Goal: Task Accomplishment & Management: Use online tool/utility

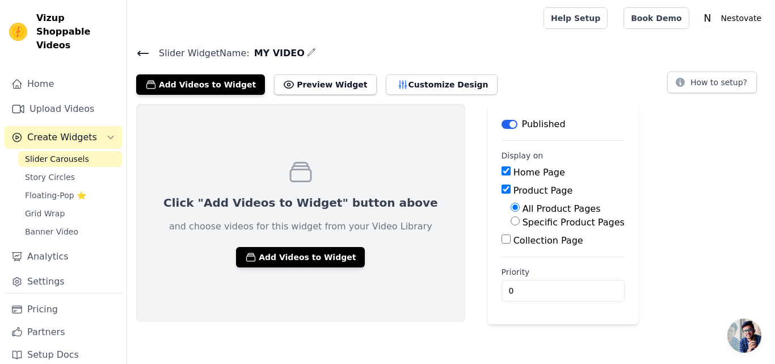
drag, startPoint x: 47, startPoint y: 24, endPoint x: 0, endPoint y: 27, distance: 47.2
click at [0, 27] on div "Vizup Shoppable Videos" at bounding box center [63, 31] width 126 height 41
click at [16, 23] on img at bounding box center [18, 32] width 18 height 18
click at [510, 222] on input "Specific Product Pages" at bounding box center [514, 220] width 9 height 9
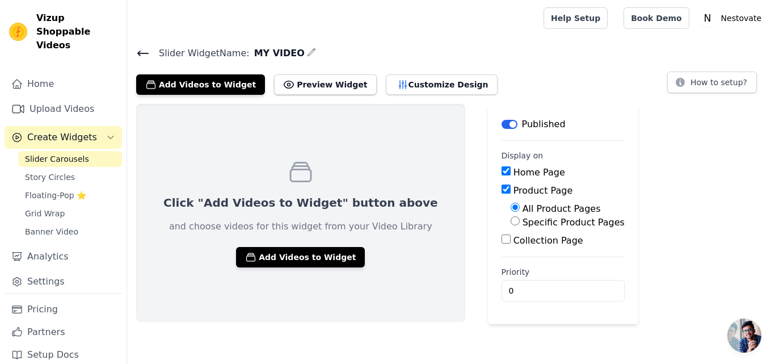
radio input "true"
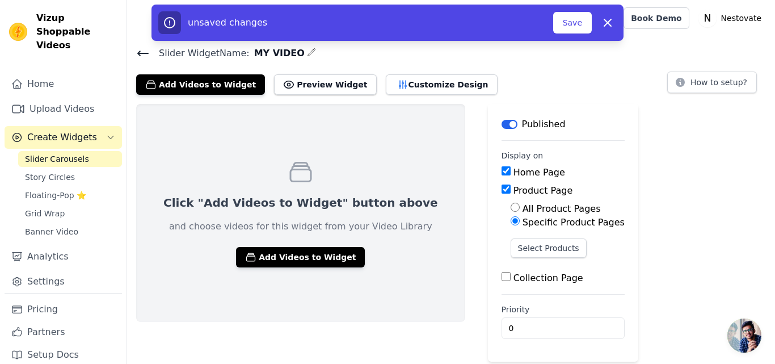
click at [501, 279] on input "Collection Page" at bounding box center [505, 276] width 9 height 9
checkbox input "true"
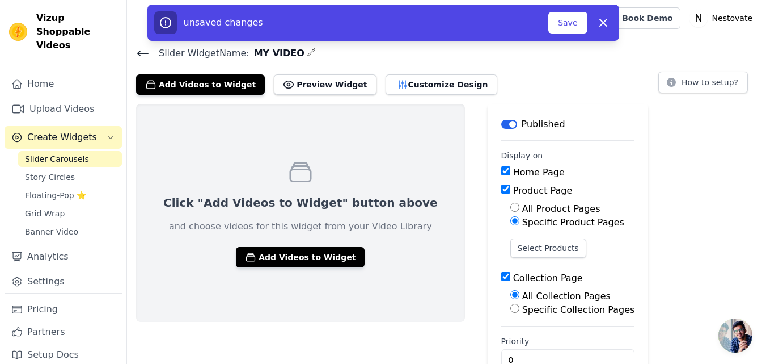
click at [510, 309] on input "Specific Collection Pages" at bounding box center [514, 307] width 9 height 9
radio input "true"
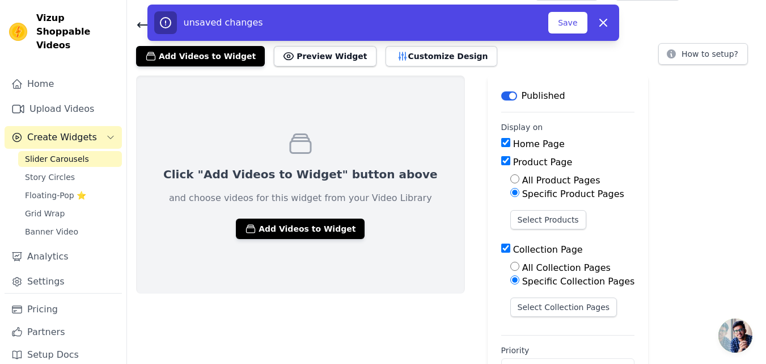
scroll to position [10, 0]
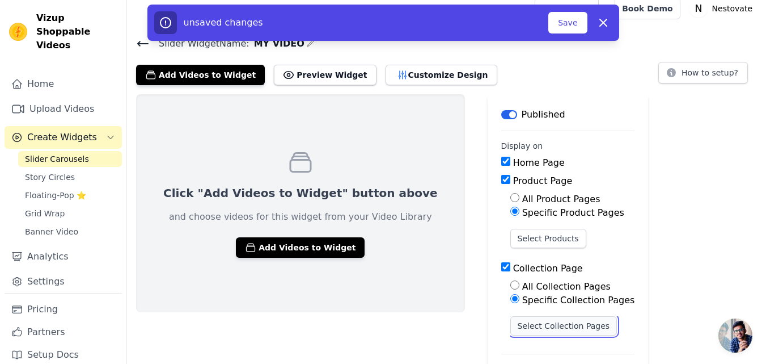
click at [510, 325] on button "Select Collection Pages" at bounding box center [563, 325] width 107 height 19
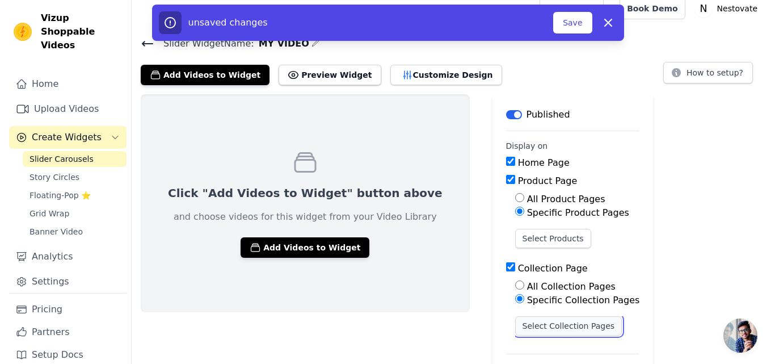
scroll to position [0, 0]
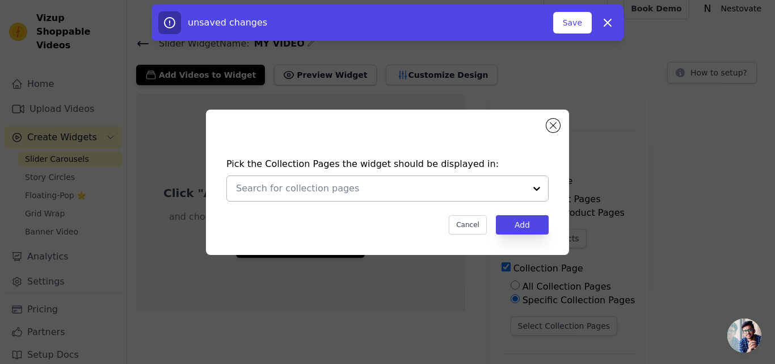
click at [535, 187] on div at bounding box center [536, 188] width 23 height 25
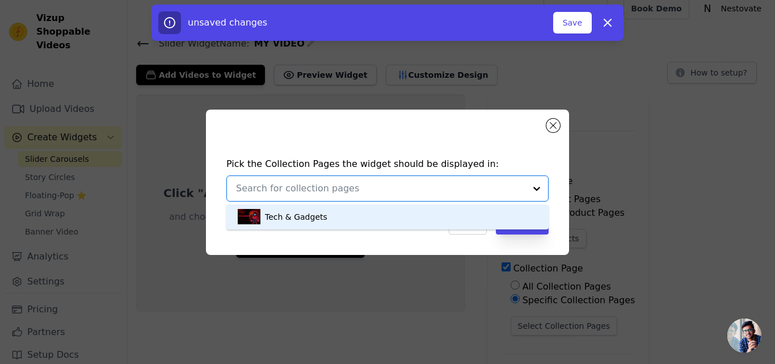
click at [314, 219] on div "Tech & Gadgets" at bounding box center [296, 216] width 62 height 25
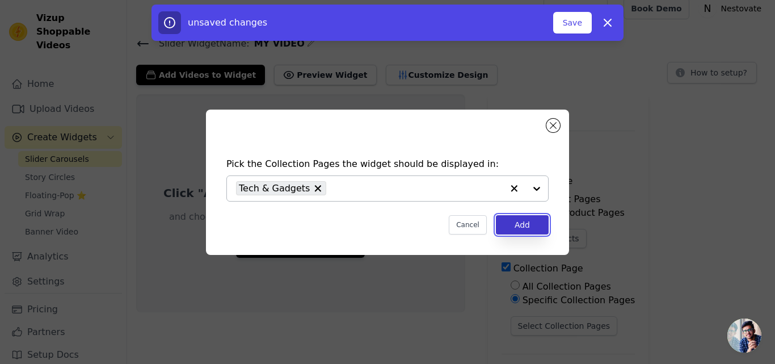
click at [523, 222] on button "Add" at bounding box center [522, 224] width 53 height 19
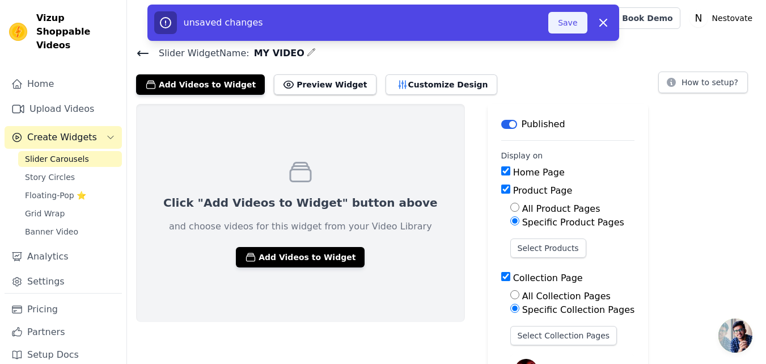
click at [573, 26] on button "Save" at bounding box center [567, 23] width 39 height 22
click at [567, 22] on button "Save" at bounding box center [567, 23] width 39 height 22
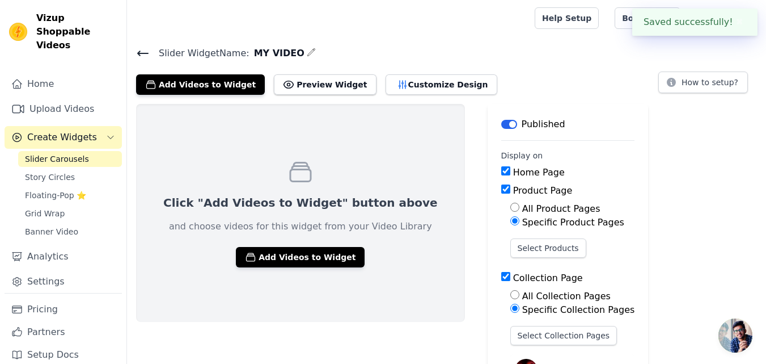
click at [741, 22] on button "✖" at bounding box center [739, 22] width 13 height 14
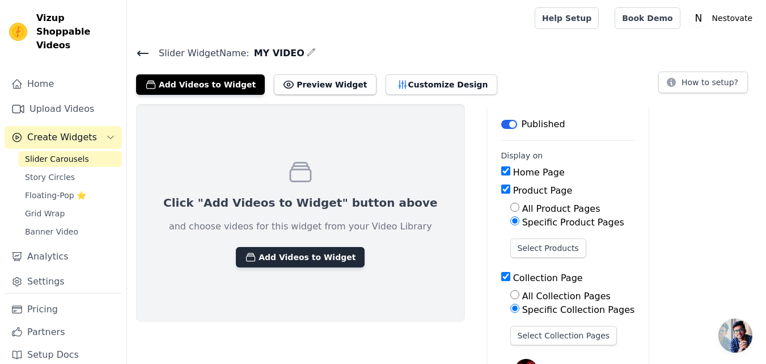
click at [279, 255] on button "Add Videos to Widget" at bounding box center [300, 257] width 129 height 20
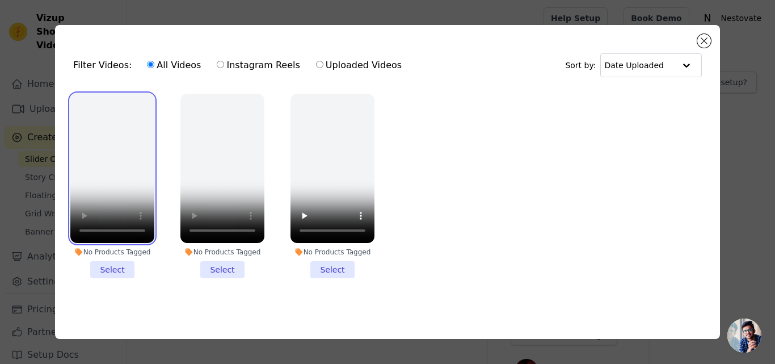
click at [101, 183] on video at bounding box center [112, 168] width 84 height 149
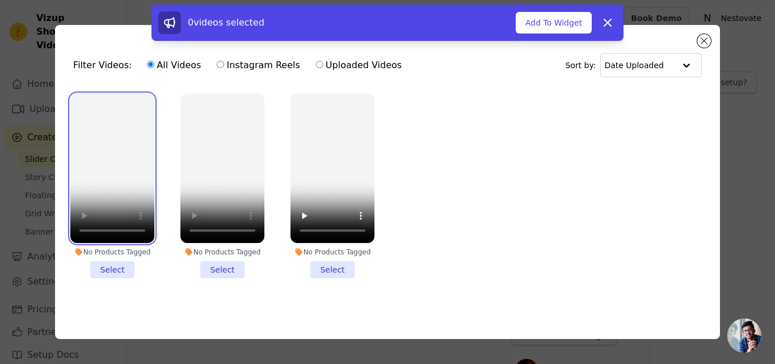
click at [101, 183] on video at bounding box center [112, 168] width 84 height 149
click at [479, 217] on ul "No Products Tagged Select No Products Tagged Select No Products Tagged Select" at bounding box center [387, 194] width 647 height 215
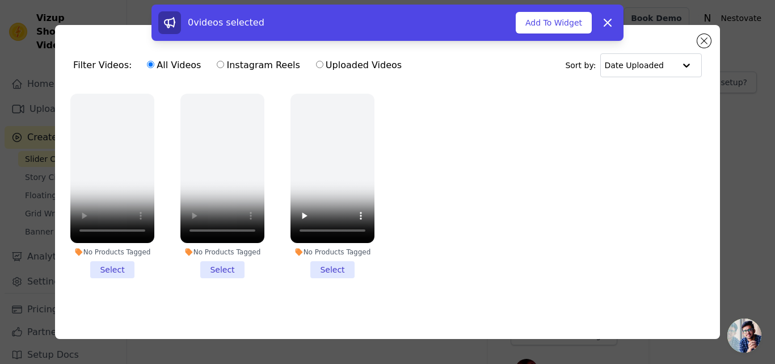
click at [316, 63] on input "Uploaded Videos" at bounding box center [319, 64] width 7 height 7
radio input "true"
click at [328, 62] on label "Uploaded Videos" at bounding box center [358, 65] width 87 height 15
click at [323, 62] on input "Uploaded Videos" at bounding box center [319, 64] width 7 height 7
click at [328, 62] on label "Uploaded Videos" at bounding box center [358, 65] width 87 height 15
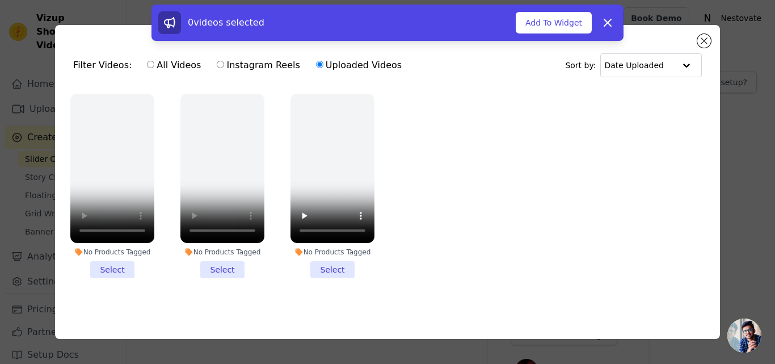
click at [323, 62] on input "Uploaded Videos" at bounding box center [319, 64] width 7 height 7
click at [607, 19] on icon at bounding box center [608, 23] width 14 height 14
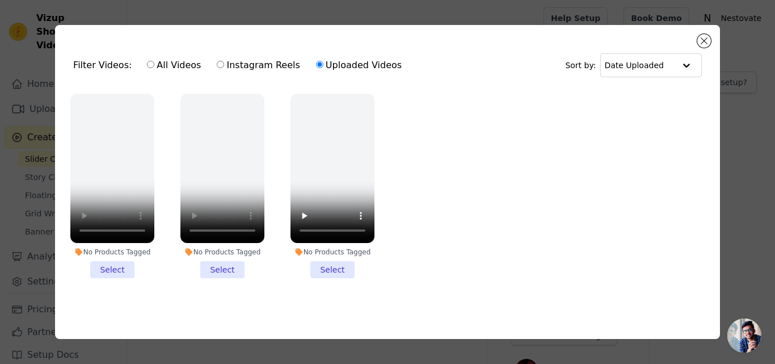
click at [343, 61] on label "Uploaded Videos" at bounding box center [358, 65] width 87 height 15
click at [323, 61] on input "Uploaded Videos" at bounding box center [319, 64] width 7 height 7
click at [343, 61] on label "Uploaded Videos" at bounding box center [358, 65] width 87 height 15
click at [323, 61] on input "Uploaded Videos" at bounding box center [319, 64] width 7 height 7
click at [343, 61] on label "Uploaded Videos" at bounding box center [358, 65] width 87 height 15
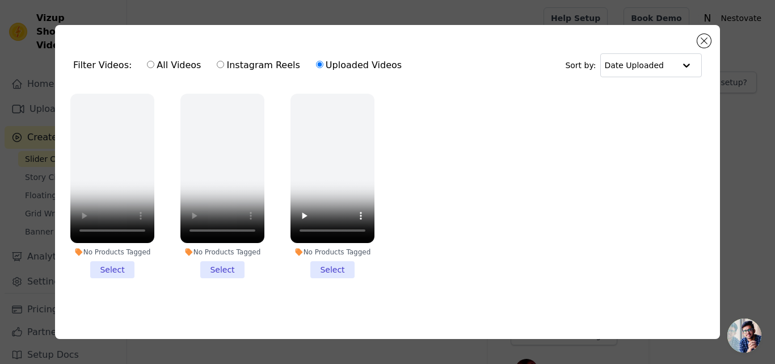
click at [323, 61] on input "Uploaded Videos" at bounding box center [319, 64] width 7 height 7
click at [343, 61] on label "Uploaded Videos" at bounding box center [358, 65] width 87 height 15
click at [323, 61] on input "Uploaded Videos" at bounding box center [319, 64] width 7 height 7
click at [343, 61] on label "Uploaded Videos" at bounding box center [358, 65] width 87 height 15
click at [323, 61] on input "Uploaded Videos" at bounding box center [319, 64] width 7 height 7
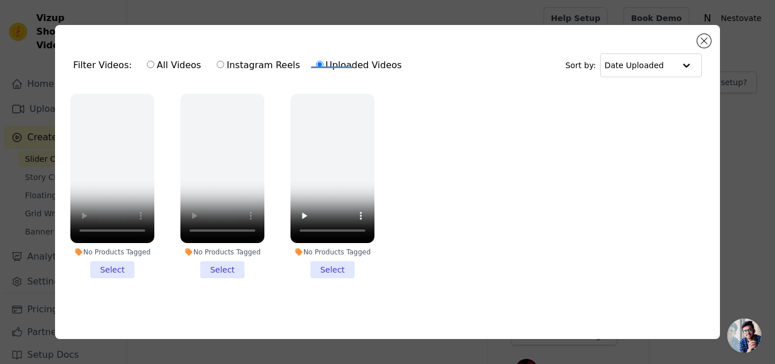
click at [592, 175] on ul "No Products Tagged Select No Products Tagged Select No Products Tagged Select" at bounding box center [387, 194] width 647 height 215
click at [704, 39] on button "Close modal" at bounding box center [704, 41] width 14 height 14
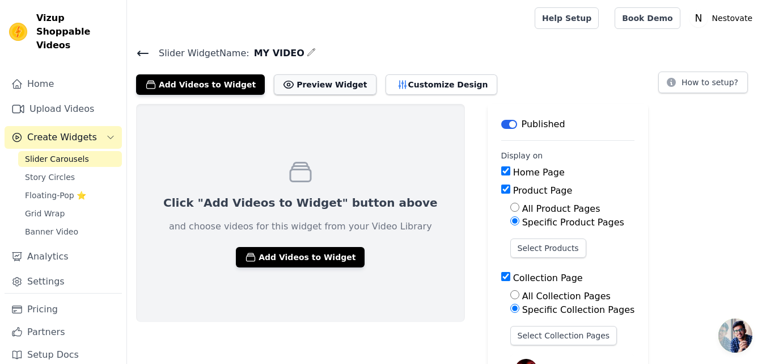
click at [305, 85] on button "Preview Widget" at bounding box center [325, 84] width 102 height 20
click at [312, 83] on button "Preview Widget" at bounding box center [325, 84] width 102 height 20
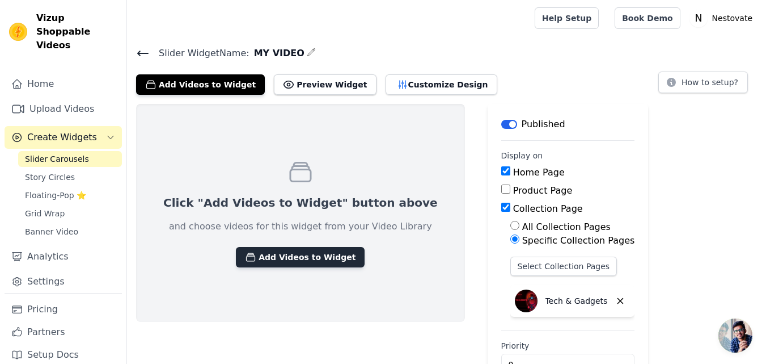
click at [261, 255] on button "Add Videos to Widget" at bounding box center [300, 257] width 129 height 20
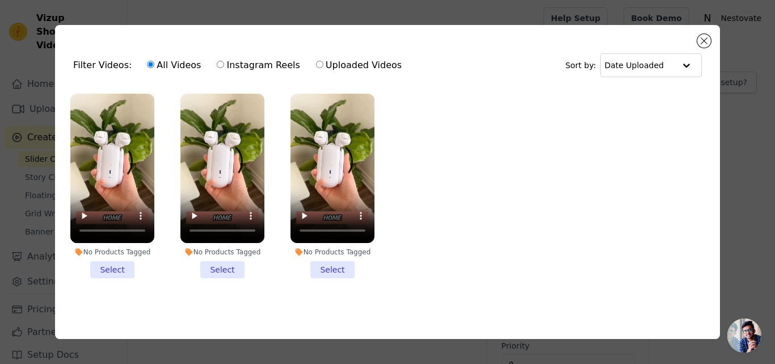
click at [116, 268] on li "No Products Tagged Select" at bounding box center [112, 186] width 84 height 184
click at [0, 0] on input "No Products Tagged Select" at bounding box center [0, 0] width 0 height 0
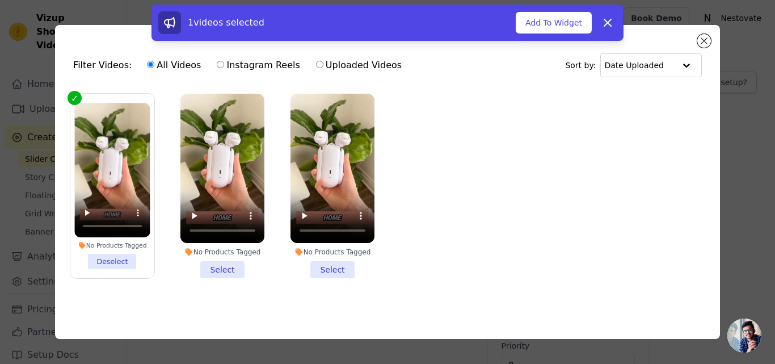
click at [221, 269] on li "No Products Tagged Select" at bounding box center [222, 186] width 84 height 184
click at [0, 0] on input "No Products Tagged Select" at bounding box center [0, 0] width 0 height 0
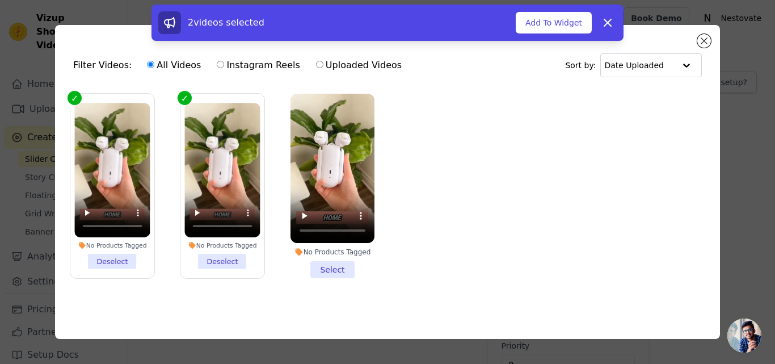
click at [332, 265] on li "No Products Tagged Select" at bounding box center [332, 186] width 84 height 184
click at [0, 0] on input "No Products Tagged Select" at bounding box center [0, 0] width 0 height 0
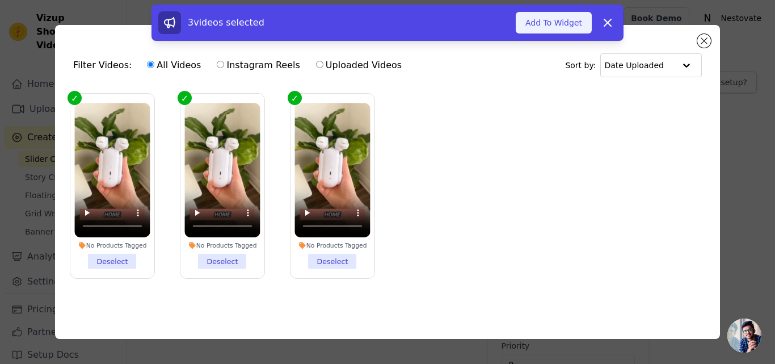
click at [554, 27] on button "Add To Widget" at bounding box center [554, 23] width 76 height 22
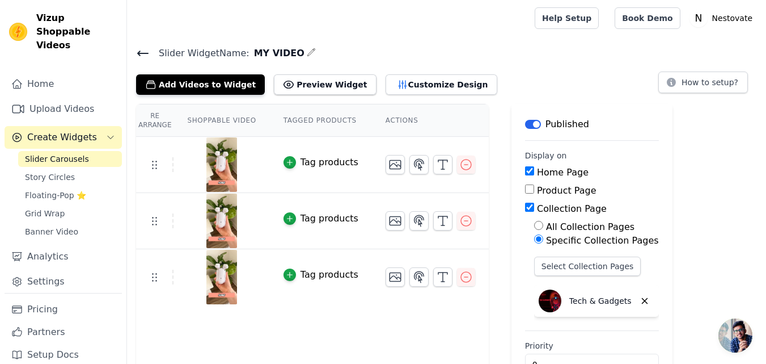
click at [221, 168] on img at bounding box center [222, 164] width 32 height 54
click at [212, 170] on img at bounding box center [222, 164] width 32 height 54
click at [154, 170] on icon at bounding box center [154, 165] width 14 height 14
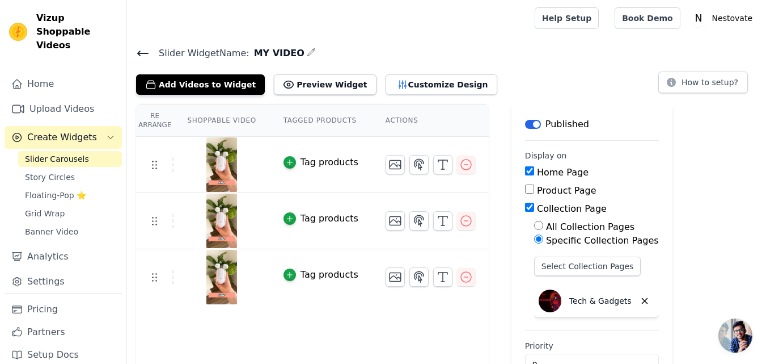
click at [314, 162] on div "Tag products" at bounding box center [330, 162] width 58 height 14
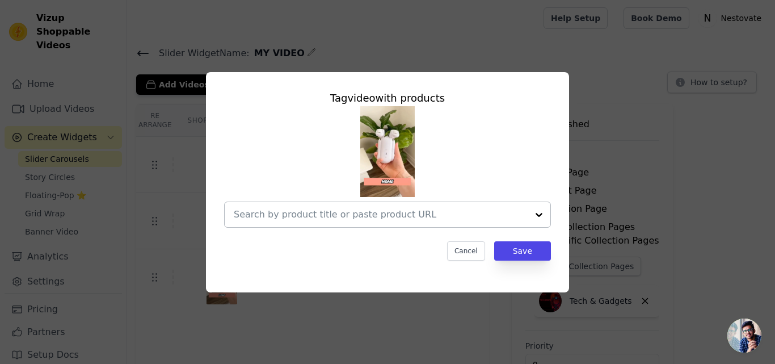
click at [539, 212] on div at bounding box center [538, 214] width 23 height 25
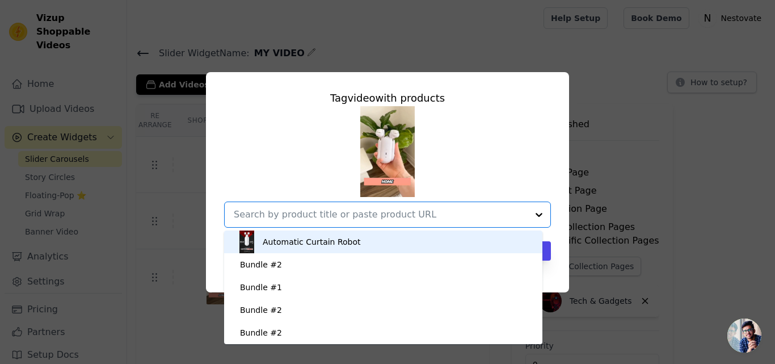
click at [348, 242] on div "Automatic Curtain Robot" at bounding box center [312, 241] width 98 height 11
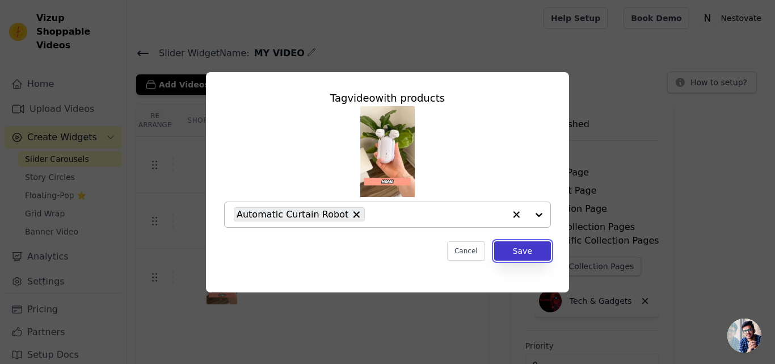
click at [522, 252] on button "Save" at bounding box center [522, 250] width 57 height 19
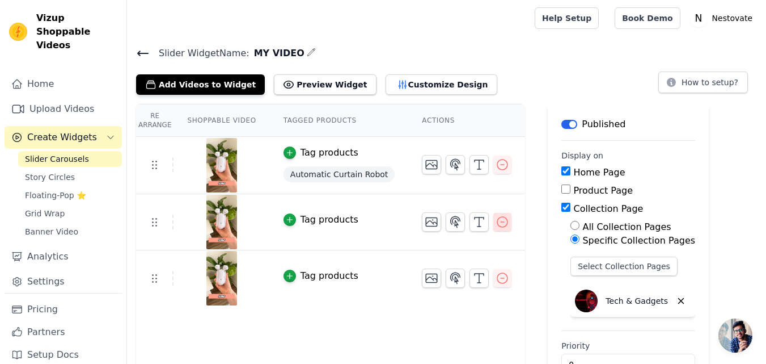
click at [497, 226] on icon "button" at bounding box center [502, 222] width 10 height 10
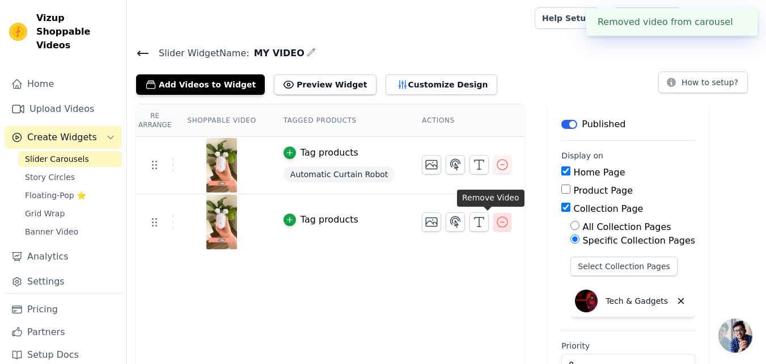
click at [496, 223] on icon "button" at bounding box center [503, 222] width 14 height 14
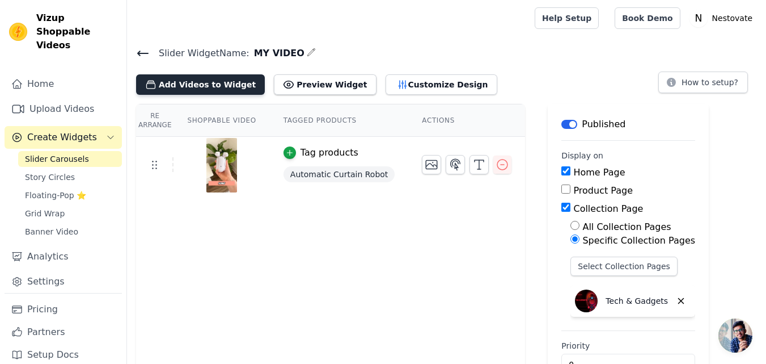
click at [201, 86] on button "Add Videos to Widget" at bounding box center [200, 84] width 129 height 20
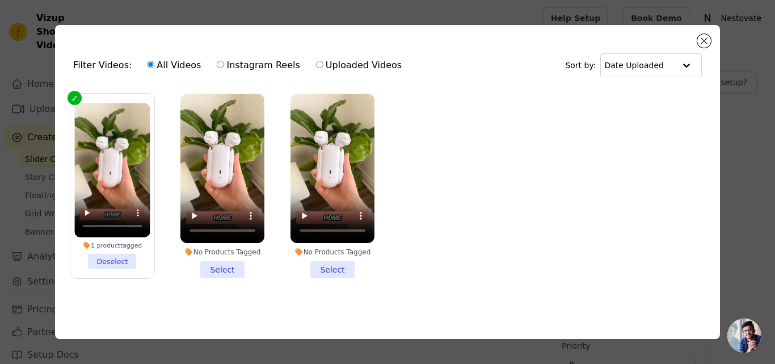
click at [427, 214] on ul "1 product tagged Deselect No Products Tagged Select No Products Tagged Select" at bounding box center [387, 194] width 647 height 215
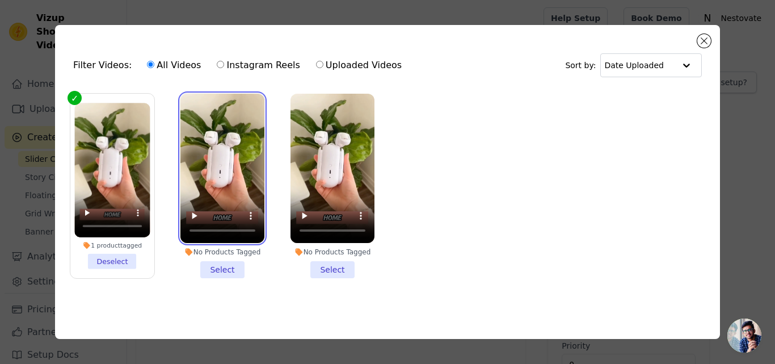
drag, startPoint x: 344, startPoint y: 206, endPoint x: 244, endPoint y: 180, distance: 103.2
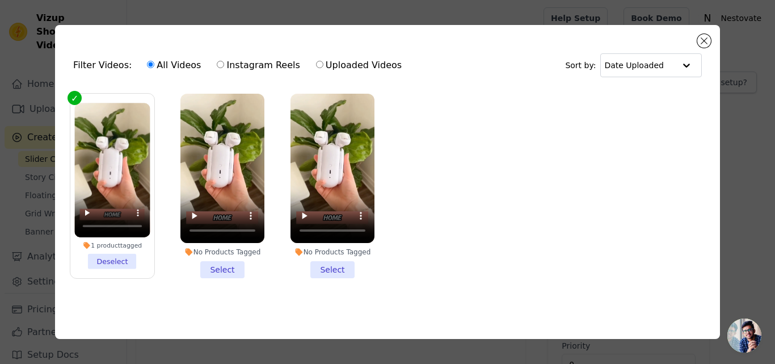
drag, startPoint x: 244, startPoint y: 180, endPoint x: 291, endPoint y: 297, distance: 125.7
click at [291, 297] on ul "1 product tagged Deselect No Products Tagged Select No Products Tagged Select" at bounding box center [387, 194] width 647 height 215
click at [316, 61] on input "Uploaded Videos" at bounding box center [319, 64] width 7 height 7
radio input "true"
click at [324, 66] on label "Uploaded Videos" at bounding box center [358, 65] width 87 height 15
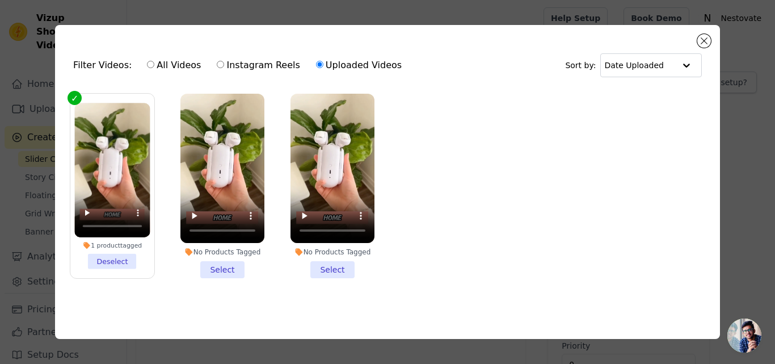
click at [323, 66] on input "Uploaded Videos" at bounding box center [319, 64] width 7 height 7
click at [689, 65] on div at bounding box center [686, 65] width 23 height 23
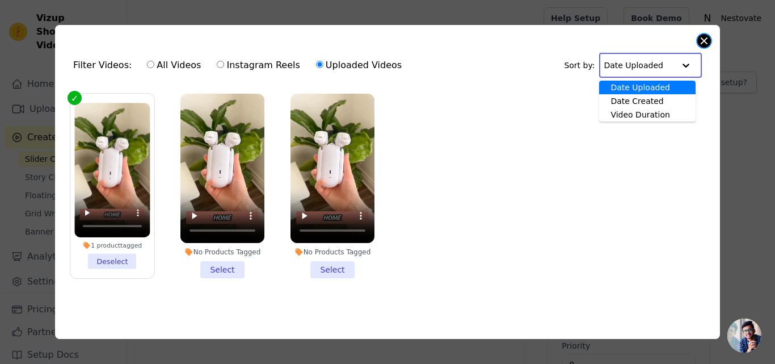
click at [705, 41] on button "Close modal" at bounding box center [704, 41] width 14 height 14
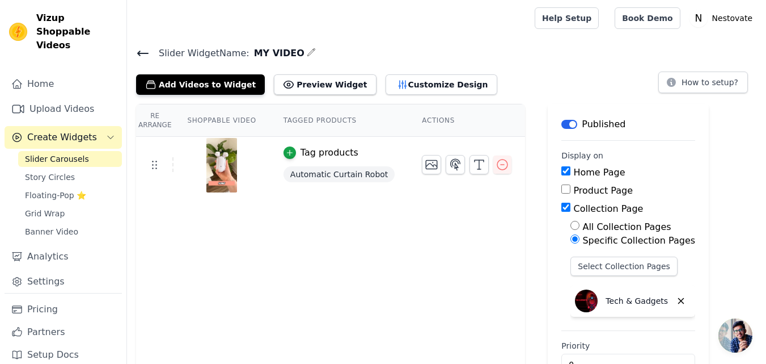
click at [76, 153] on span "Slider Carousels" at bounding box center [57, 158] width 64 height 11
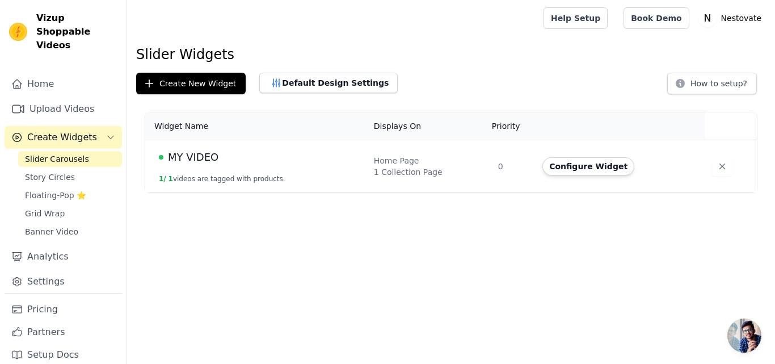
click at [190, 169] on td "MY VIDEO 1 / 1 videos are tagged with products." at bounding box center [256, 166] width 222 height 53
click at [213, 165] on td "MY VIDEO 1 / 1 videos are tagged with products." at bounding box center [256, 166] width 222 height 53
click at [227, 179] on button "1 / 1 videos are tagged with products." at bounding box center [222, 178] width 126 height 9
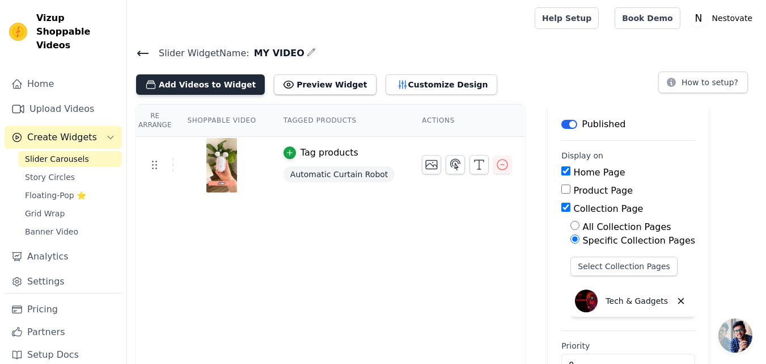
click at [204, 85] on button "Add Videos to Widget" at bounding box center [200, 84] width 129 height 20
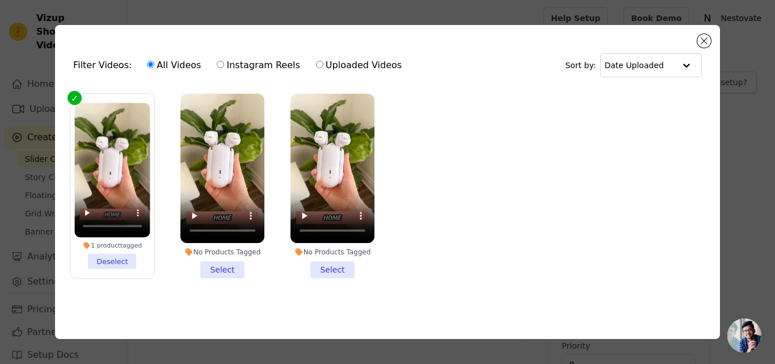
click at [316, 63] on input "Uploaded Videos" at bounding box center [319, 64] width 7 height 7
radio input "true"
click at [358, 58] on label "Uploaded Videos" at bounding box center [358, 65] width 87 height 15
click at [323, 61] on input "Uploaded Videos" at bounding box center [319, 64] width 7 height 7
click at [357, 59] on label "Uploaded Videos" at bounding box center [358, 65] width 87 height 15
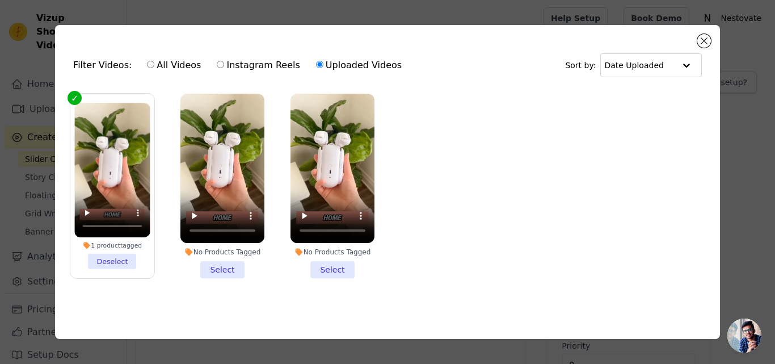
click at [323, 61] on input "Uploaded Videos" at bounding box center [319, 64] width 7 height 7
click at [357, 59] on label "Uploaded Videos" at bounding box center [358, 65] width 87 height 15
click at [323, 61] on input "Uploaded Videos" at bounding box center [319, 64] width 7 height 7
click at [357, 59] on label "Uploaded Videos" at bounding box center [358, 65] width 87 height 15
click at [323, 61] on input "Uploaded Videos" at bounding box center [319, 64] width 7 height 7
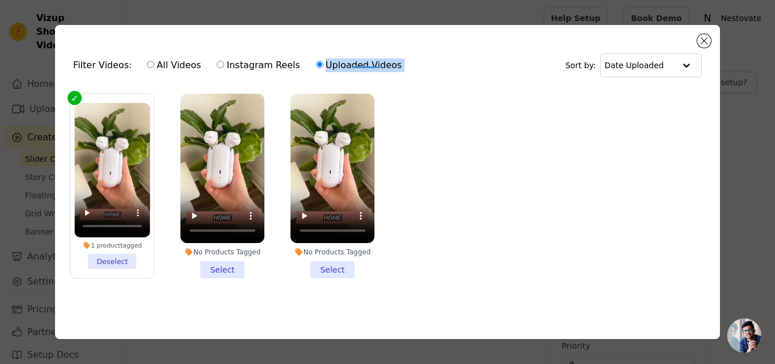
click at [357, 59] on label "Uploaded Videos" at bounding box center [358, 65] width 87 height 15
click at [323, 61] on input "Uploaded Videos" at bounding box center [319, 64] width 7 height 7
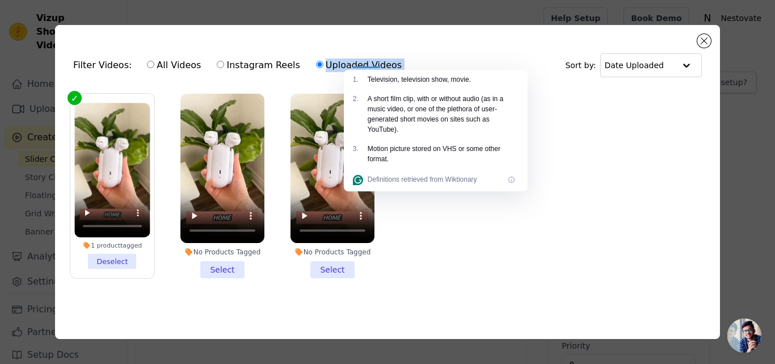
click at [357, 59] on label "Uploaded Videos" at bounding box center [358, 65] width 87 height 15
click at [323, 61] on input "Uploaded Videos" at bounding box center [319, 64] width 7 height 7
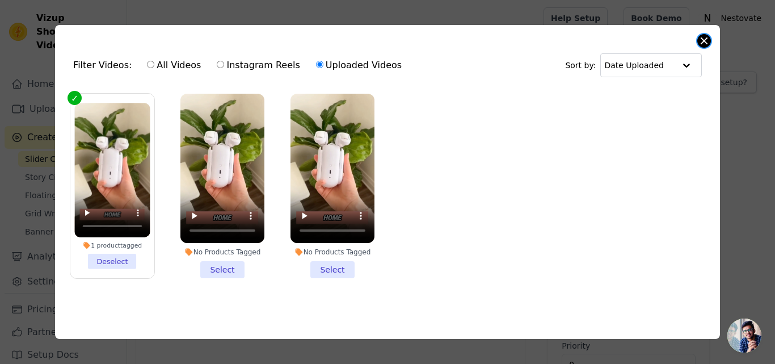
click at [709, 36] on button "Close modal" at bounding box center [704, 41] width 14 height 14
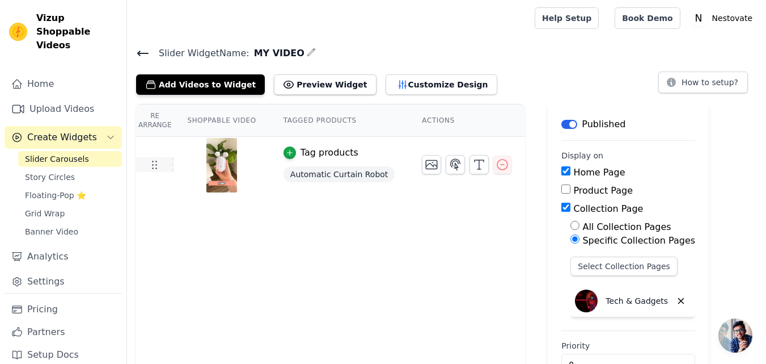
click at [154, 170] on icon at bounding box center [154, 165] width 14 height 14
click at [152, 174] on tr "Tag products Automatic Curtain Robot" at bounding box center [330, 165] width 389 height 57
click at [152, 170] on icon at bounding box center [154, 165] width 14 height 14
drag, startPoint x: 152, startPoint y: 170, endPoint x: 420, endPoint y: 235, distance: 275.5
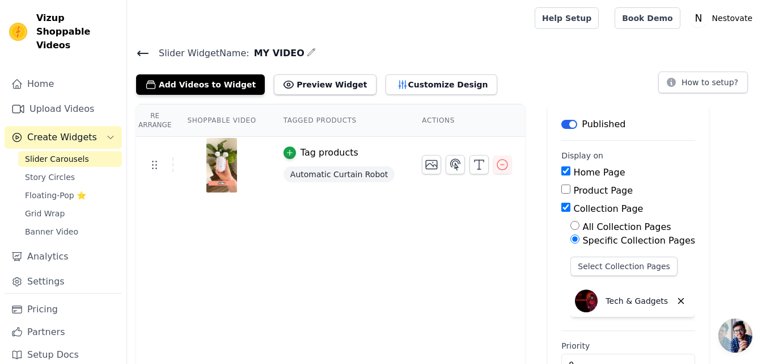
click at [420, 235] on div "Re Arrange Shoppable Video Tagged Products Actions Tag products Automatic Curta…" at bounding box center [330, 251] width 389 height 294
drag, startPoint x: 156, startPoint y: 167, endPoint x: 464, endPoint y: 251, distance: 319.2
click at [464, 250] on div "Re Arrange Shoppable Video Tagged Products Actions Tag products Automatic Curta…" at bounding box center [330, 251] width 389 height 294
click at [412, 86] on button "Customize Design" at bounding box center [442, 84] width 112 height 20
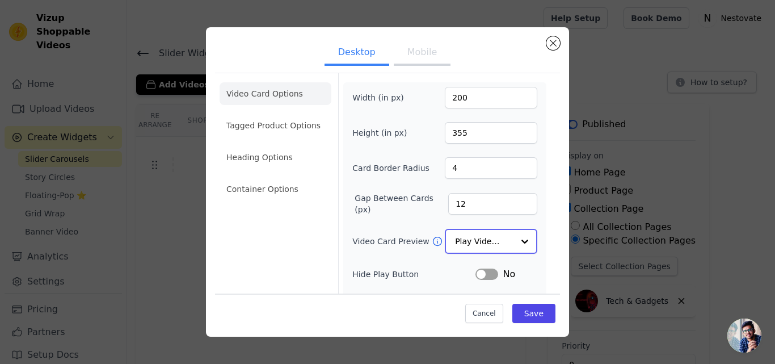
click at [517, 240] on div at bounding box center [524, 241] width 23 height 23
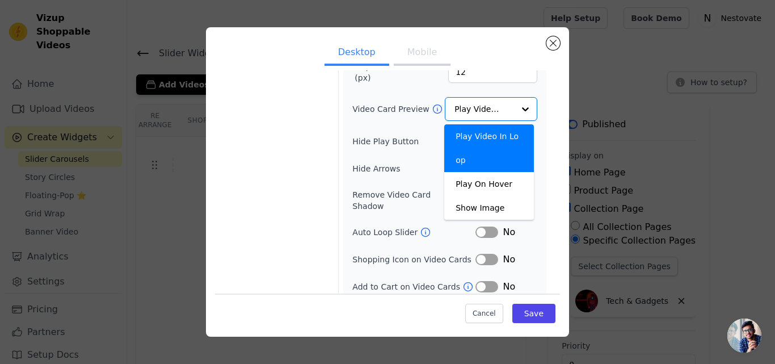
scroll to position [130, 0]
click at [294, 218] on div "Video Card Options Tagged Product Options Heading Options Container Options" at bounding box center [275, 123] width 112 height 361
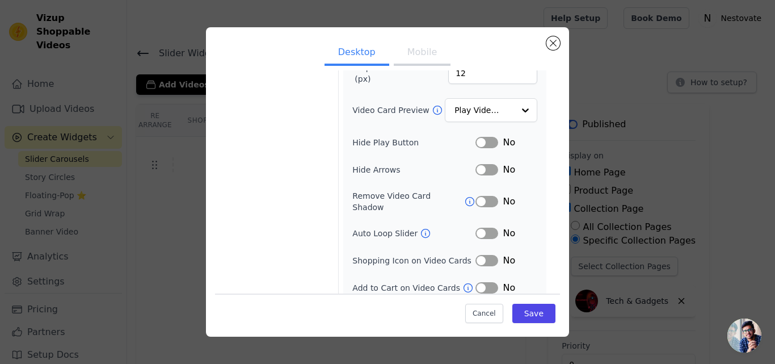
click at [479, 142] on button "Label" at bounding box center [486, 142] width 23 height 11
click at [475, 227] on button "Label" at bounding box center [486, 232] width 23 height 11
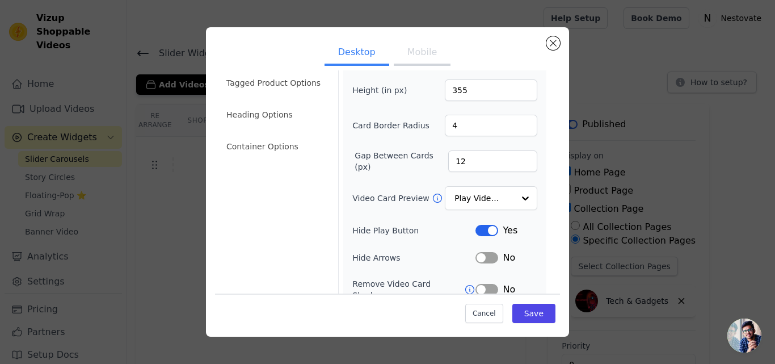
scroll to position [0, 0]
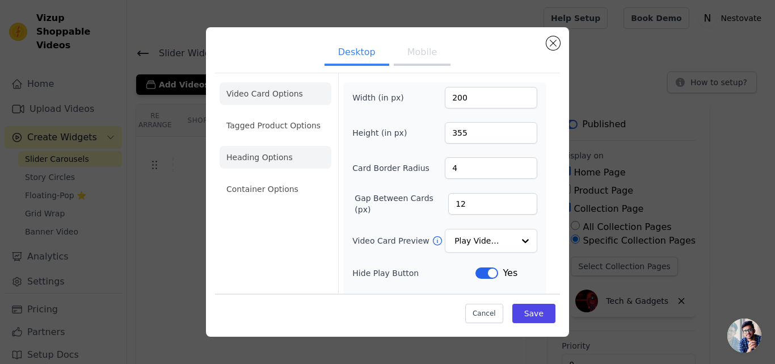
click at [270, 157] on li "Heading Options" at bounding box center [275, 157] width 112 height 23
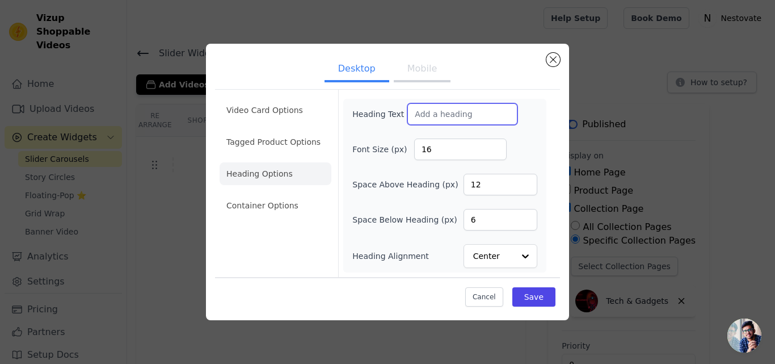
click at [412, 115] on input "Heading Text" at bounding box center [462, 114] width 110 height 22
click at [412, 113] on input "Heading Text" at bounding box center [462, 114] width 110 height 22
paste input "Incredible Creations, Shared by Our Community"
type input "Incredible Creations, Shared by Our Community"
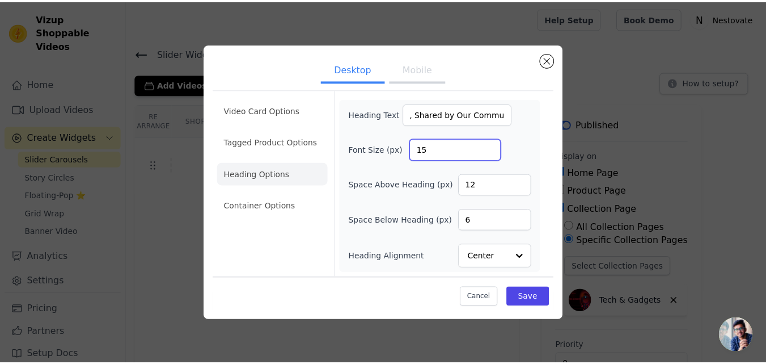
scroll to position [0, 0]
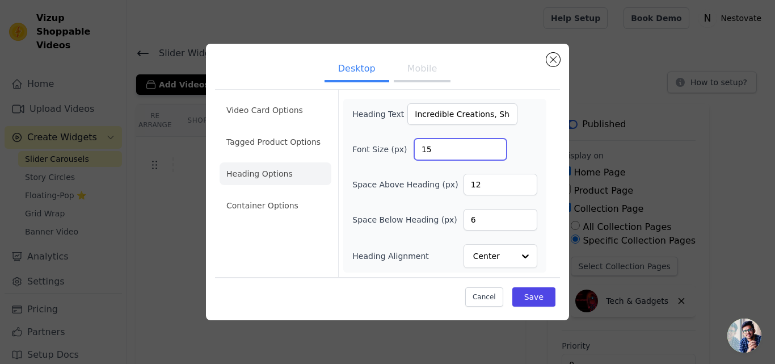
click at [496, 151] on input "15" at bounding box center [460, 149] width 92 height 22
click at [496, 151] on input "14" at bounding box center [460, 149] width 92 height 22
click at [495, 143] on input "14" at bounding box center [460, 149] width 92 height 22
click at [494, 149] on input "15" at bounding box center [460, 149] width 92 height 22
click at [494, 149] on input "16" at bounding box center [460, 149] width 92 height 22
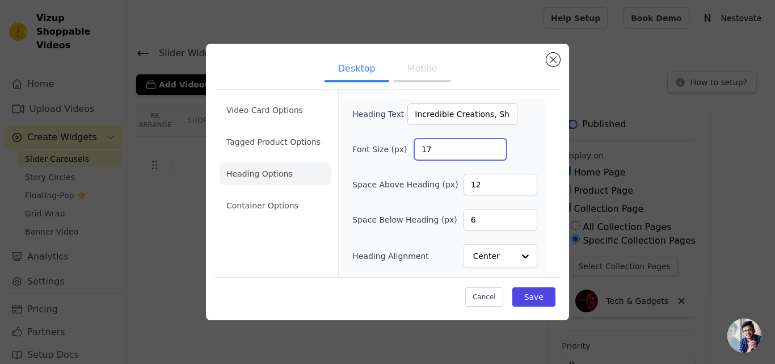
click at [494, 148] on input "17" at bounding box center [460, 149] width 92 height 22
click at [494, 148] on input "18" at bounding box center [460, 149] width 92 height 22
click at [494, 148] on input "19" at bounding box center [460, 149] width 92 height 22
click at [494, 148] on input "20" at bounding box center [460, 149] width 92 height 22
click at [494, 148] on input "21" at bounding box center [460, 149] width 92 height 22
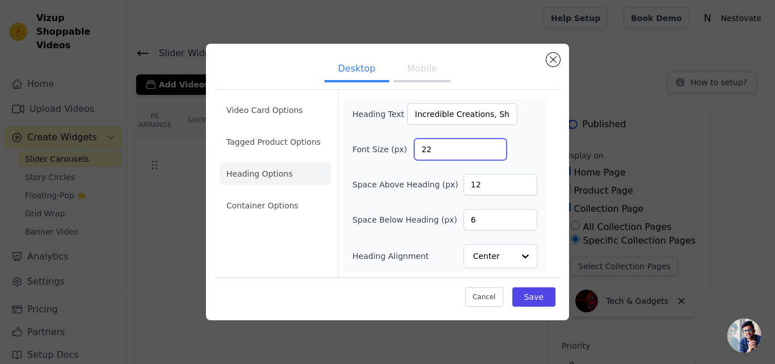
click at [494, 148] on input "22" at bounding box center [460, 149] width 92 height 22
click at [494, 148] on input "23" at bounding box center [460, 149] width 92 height 22
click at [494, 148] on input "24" at bounding box center [460, 149] width 92 height 22
click at [494, 148] on input "25" at bounding box center [460, 149] width 92 height 22
click at [494, 148] on input "26" at bounding box center [460, 149] width 92 height 22
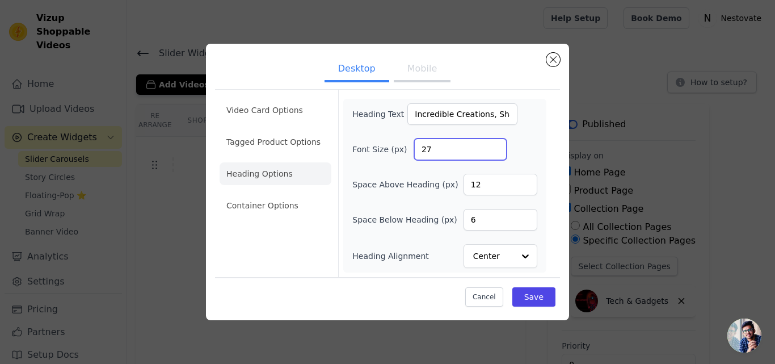
click at [494, 148] on input "27" at bounding box center [460, 149] width 92 height 22
click at [494, 148] on input "28" at bounding box center [460, 149] width 92 height 22
click at [494, 148] on input "29" at bounding box center [460, 149] width 92 height 22
type input "30"
click at [494, 148] on input "30" at bounding box center [460, 149] width 92 height 22
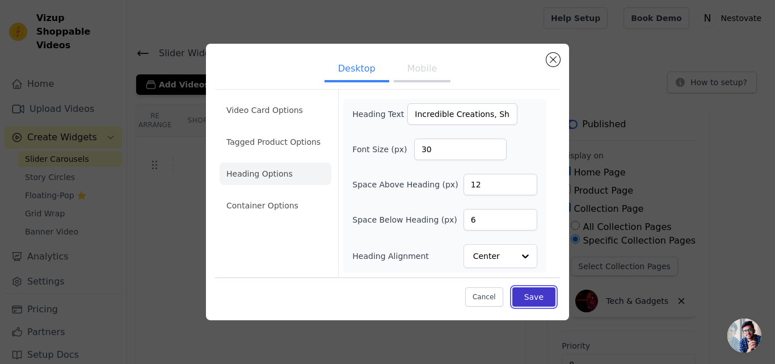
click at [533, 299] on button "Save" at bounding box center [533, 296] width 43 height 19
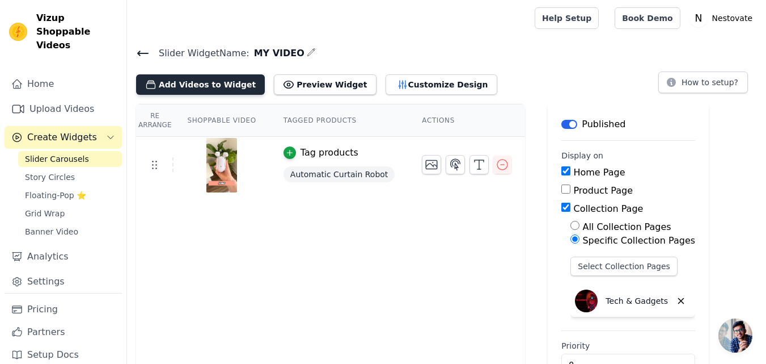
click at [213, 84] on button "Add Videos to Widget" at bounding box center [200, 84] width 129 height 20
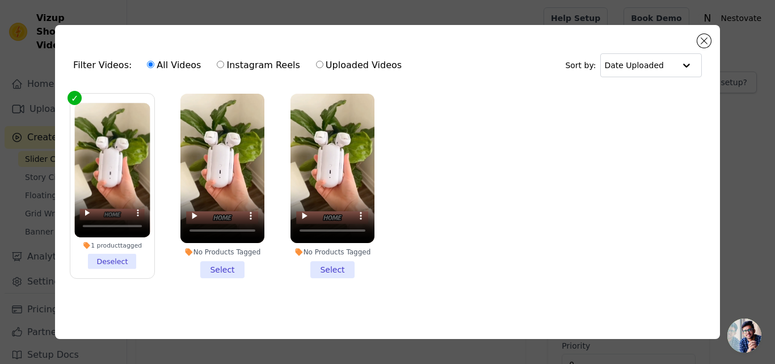
click at [337, 268] on li "No Products Tagged Select" at bounding box center [332, 186] width 84 height 184
click at [0, 0] on input "No Products Tagged Select" at bounding box center [0, 0] width 0 height 0
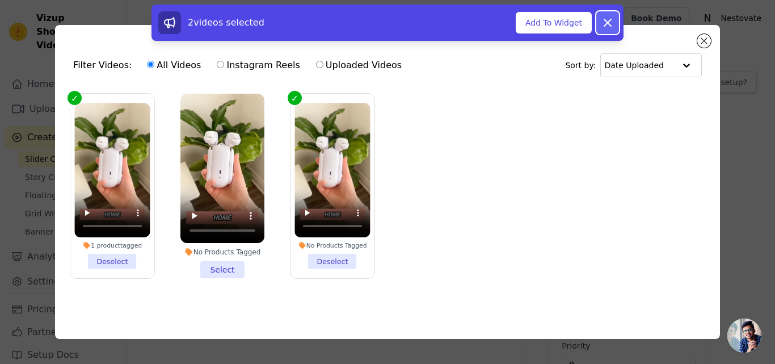
click at [605, 21] on icon at bounding box center [608, 23] width 14 height 14
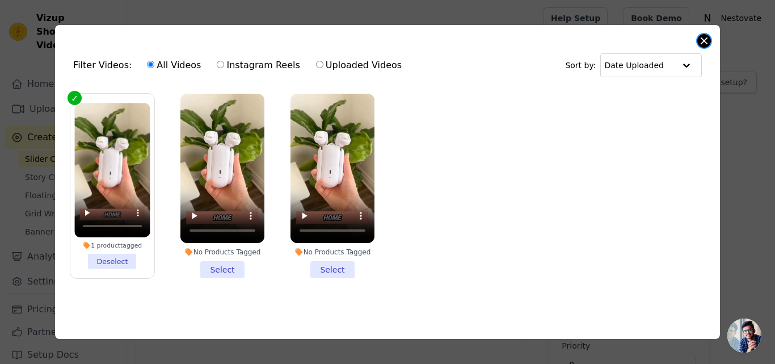
click at [701, 39] on button "Close modal" at bounding box center [704, 41] width 14 height 14
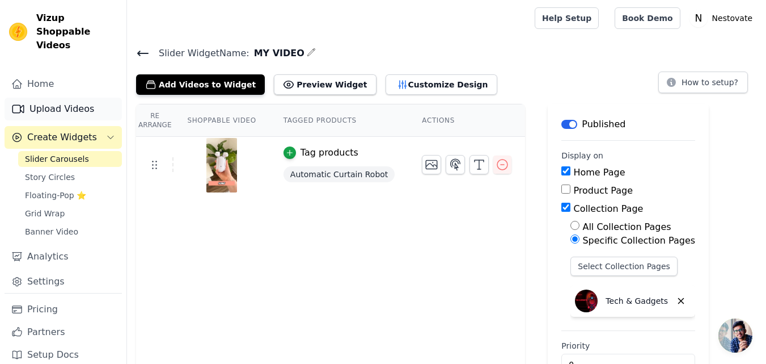
click at [47, 98] on link "Upload Videos" at bounding box center [63, 109] width 117 height 23
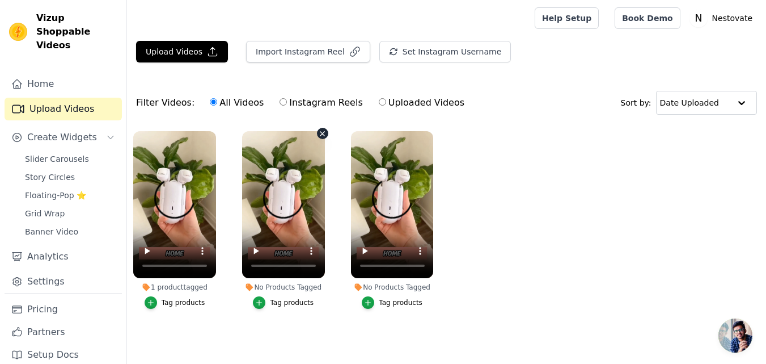
click at [322, 132] on icon "button" at bounding box center [322, 133] width 5 height 5
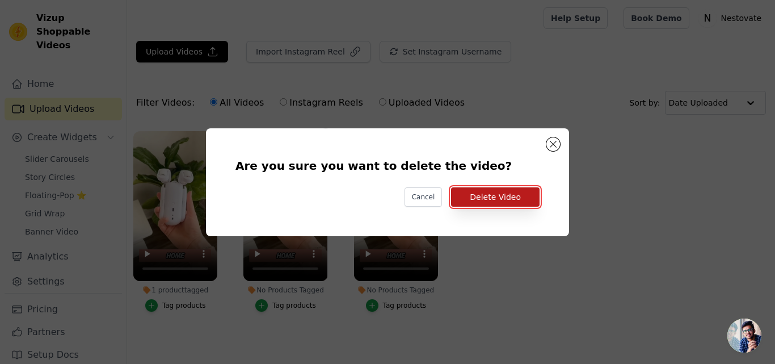
click at [489, 192] on button "Delete Video" at bounding box center [495, 196] width 88 height 19
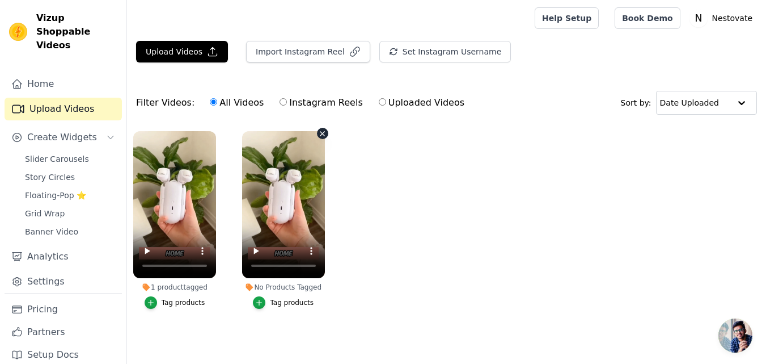
click at [319, 134] on icon "button" at bounding box center [322, 133] width 9 height 9
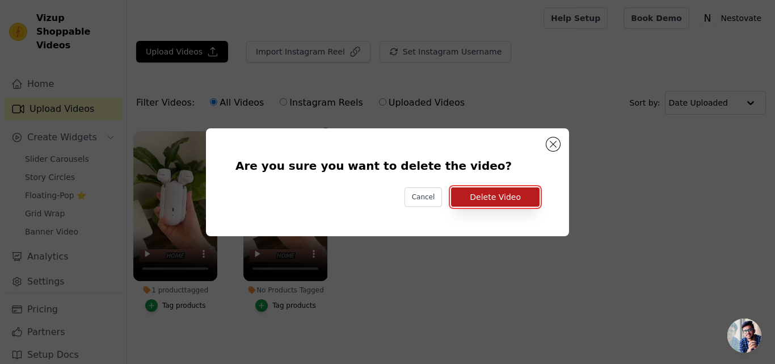
click at [517, 196] on button "Delete Video" at bounding box center [495, 196] width 88 height 19
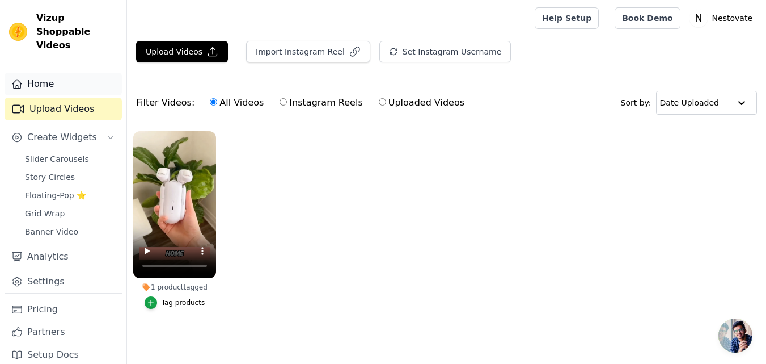
click at [50, 74] on link "Home" at bounding box center [63, 84] width 117 height 23
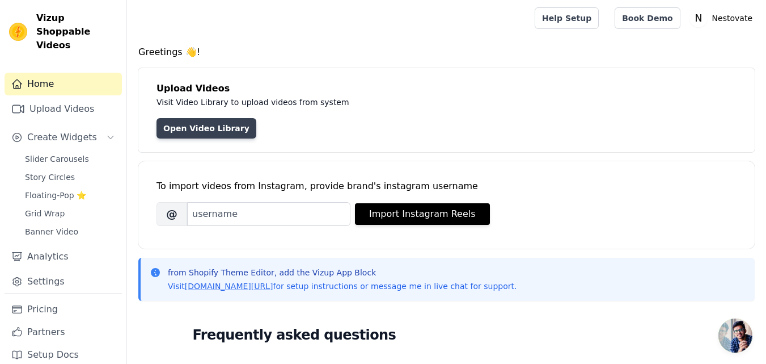
click at [203, 126] on link "Open Video Library" at bounding box center [207, 128] width 100 height 20
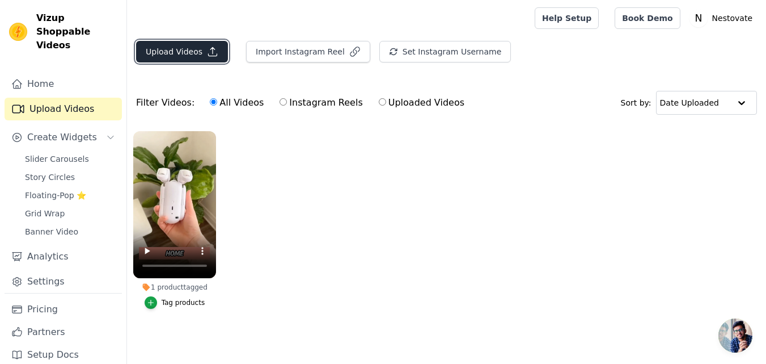
click at [172, 47] on button "Upload Videos" at bounding box center [182, 52] width 92 height 22
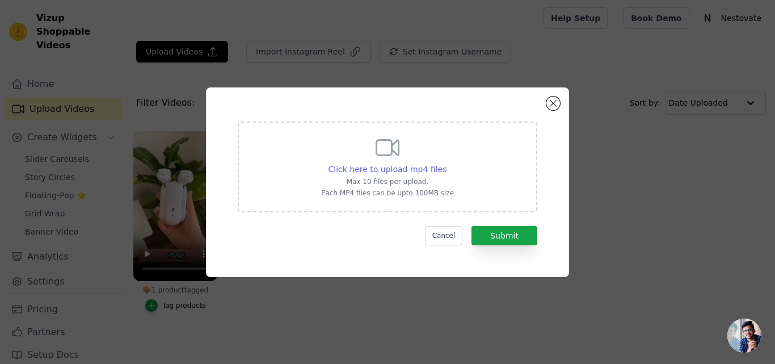
click at [413, 170] on span "Click here to upload mp4 files" at bounding box center [387, 168] width 119 height 9
click at [446, 163] on input "Click here to upload mp4 files Max 10 files per upload. Each MP4 files can be u…" at bounding box center [446, 163] width 1 height 1
type input "C:\fakepath\MP4 VIDEO 3.mp4"
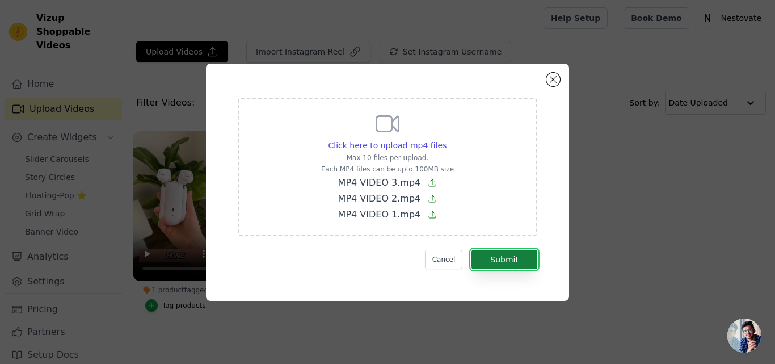
click at [506, 259] on button "Submit" at bounding box center [504, 259] width 66 height 19
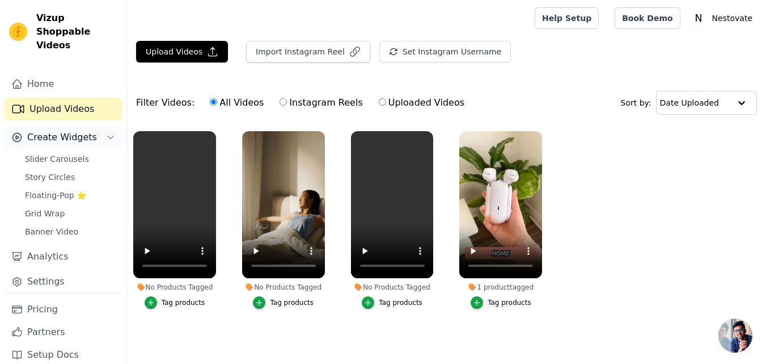
click at [66, 130] on span "Create Widgets" at bounding box center [62, 137] width 70 height 14
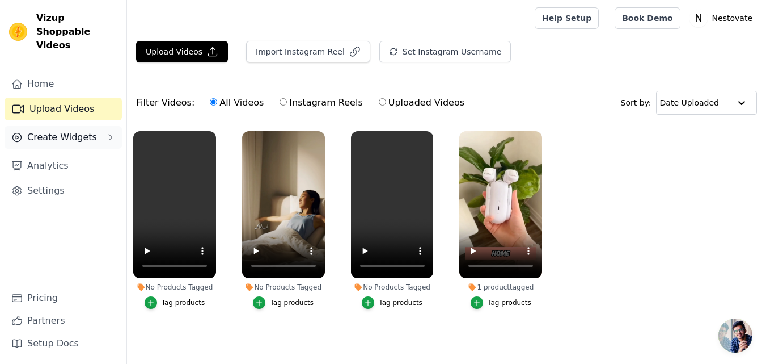
click at [45, 130] on span "Create Widgets" at bounding box center [62, 137] width 70 height 14
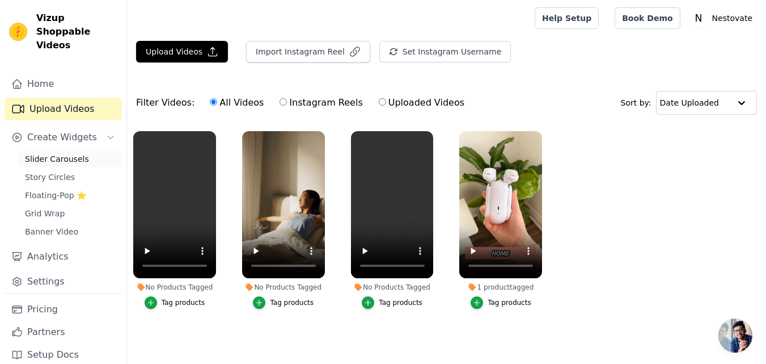
click at [65, 153] on span "Slider Carousels" at bounding box center [57, 158] width 64 height 11
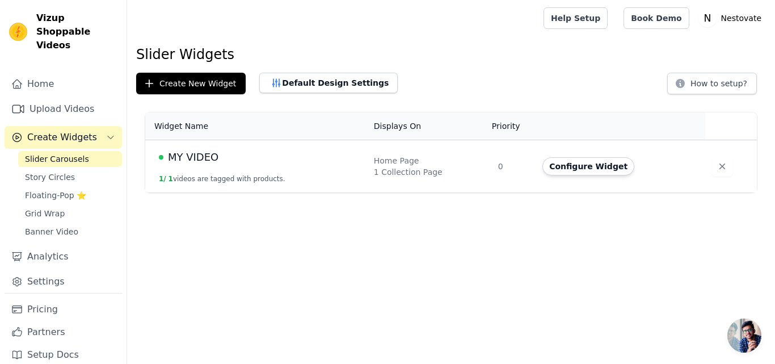
click at [410, 170] on div "1 Collection Page" at bounding box center [429, 171] width 111 height 11
click at [223, 179] on button "1 / 1 videos are tagged with products." at bounding box center [222, 178] width 126 height 9
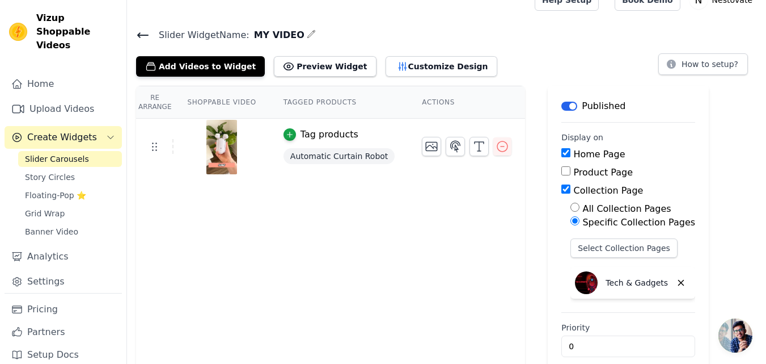
scroll to position [33, 0]
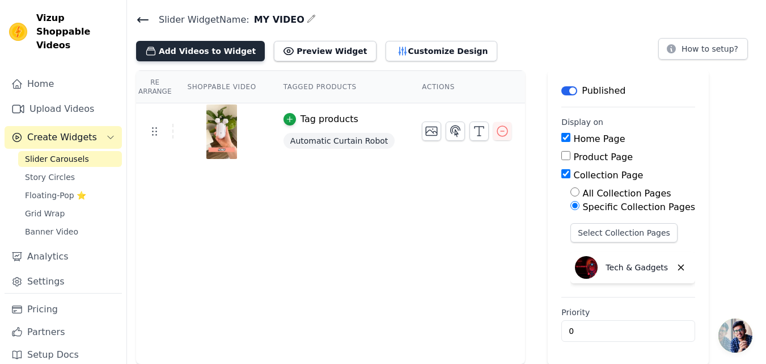
click at [191, 45] on button "Add Videos to Widget" at bounding box center [200, 51] width 129 height 20
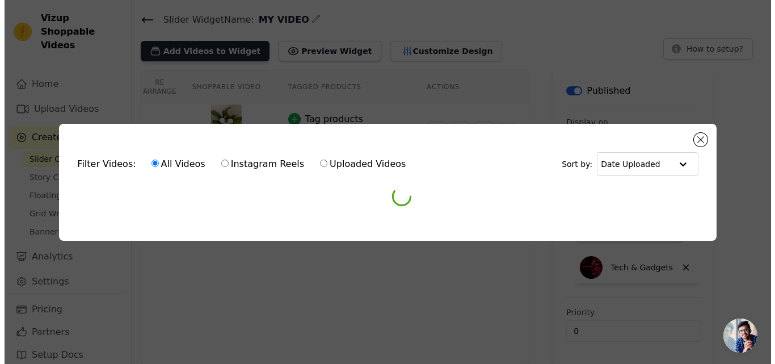
scroll to position [0, 0]
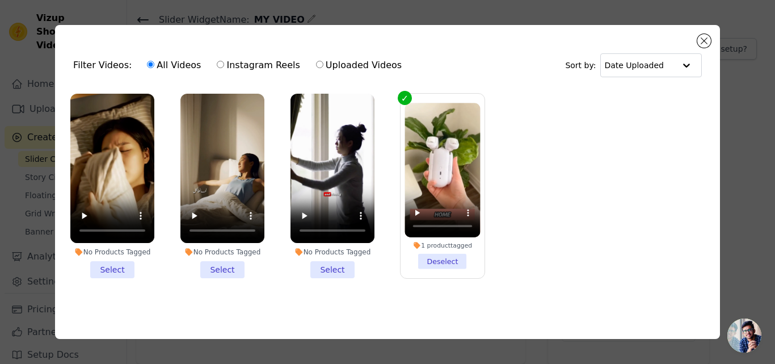
click at [111, 263] on li "No Products Tagged Select" at bounding box center [112, 186] width 84 height 184
click at [0, 0] on input "No Products Tagged Select" at bounding box center [0, 0] width 0 height 0
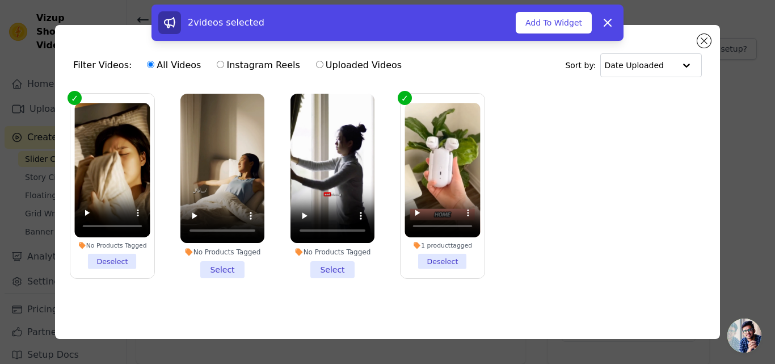
click at [216, 261] on li "No Products Tagged Select" at bounding box center [222, 186] width 84 height 184
click at [0, 0] on input "No Products Tagged Select" at bounding box center [0, 0] width 0 height 0
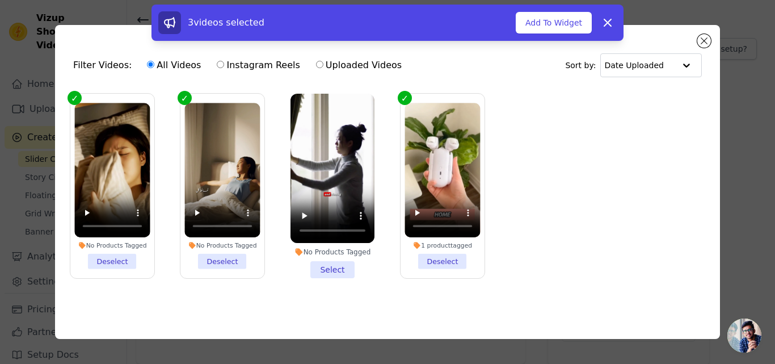
click at [329, 268] on li "No Products Tagged Select" at bounding box center [332, 186] width 84 height 184
click at [0, 0] on input "No Products Tagged Select" at bounding box center [0, 0] width 0 height 0
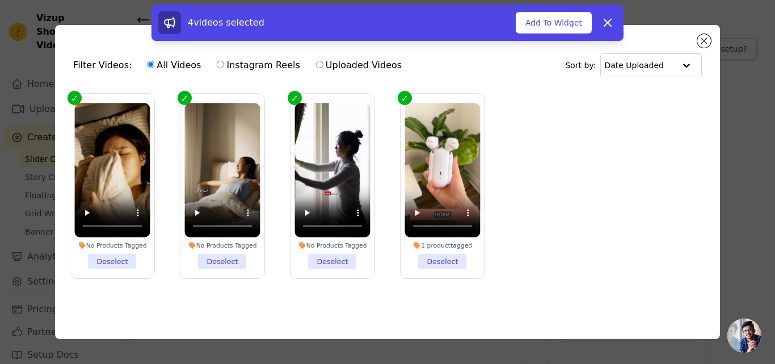
click at [321, 241] on div "No Products Tagged" at bounding box center [331, 245] width 75 height 8
click at [0, 0] on input "No Products Tagged Deselect" at bounding box center [0, 0] width 0 height 0
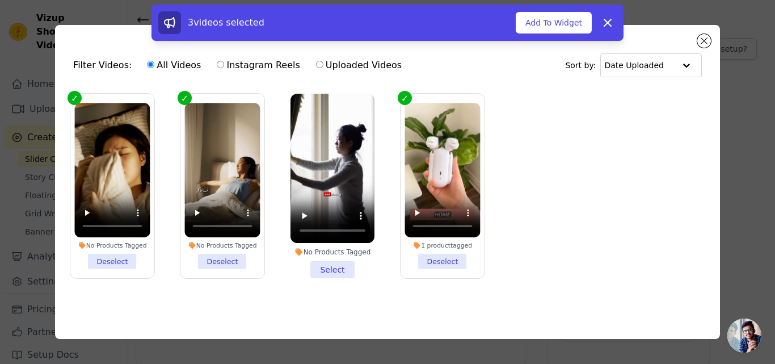
click at [319, 262] on li "No Products Tagged Select" at bounding box center [332, 186] width 84 height 184
click at [0, 0] on input "No Products Tagged Select" at bounding box center [0, 0] width 0 height 0
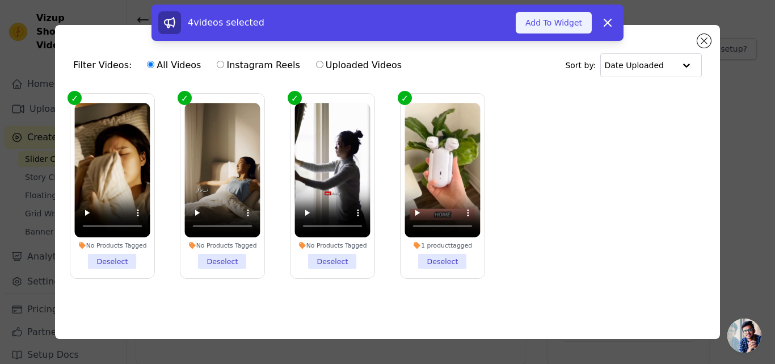
click at [557, 24] on button "Add To Widget" at bounding box center [554, 23] width 76 height 22
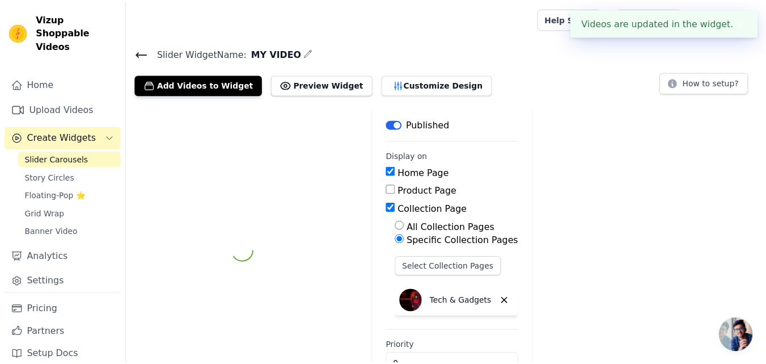
scroll to position [33, 0]
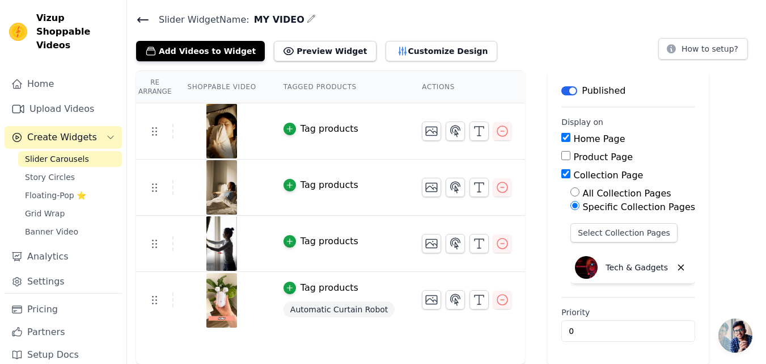
click at [316, 242] on div "Tag products" at bounding box center [330, 241] width 58 height 14
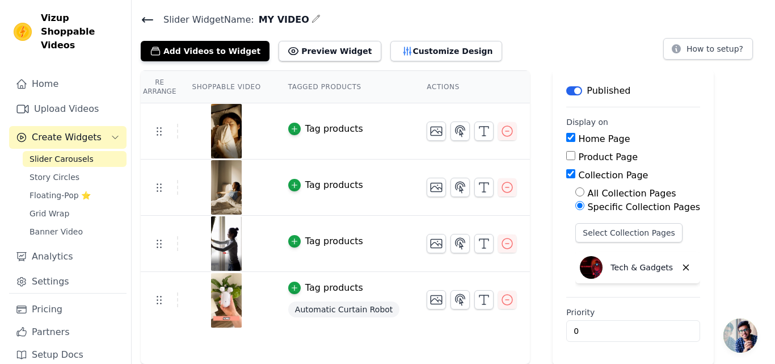
scroll to position [0, 0]
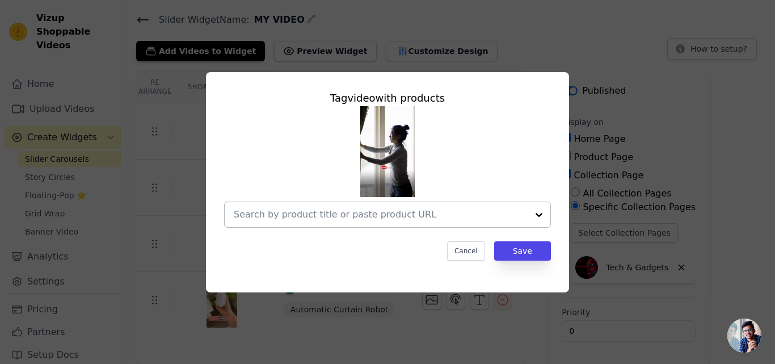
click at [537, 219] on div at bounding box center [538, 214] width 23 height 25
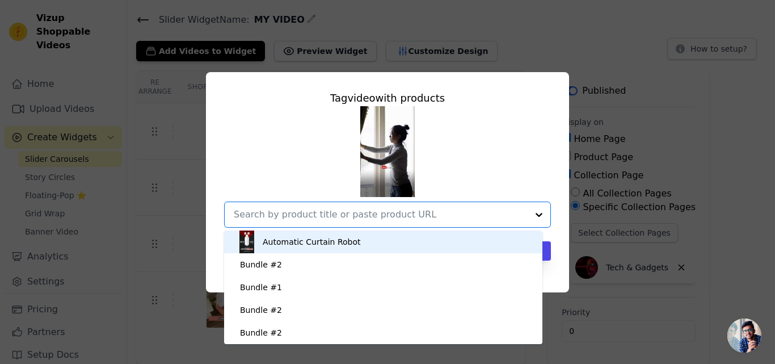
click at [297, 238] on div "Automatic Curtain Robot" at bounding box center [312, 241] width 98 height 11
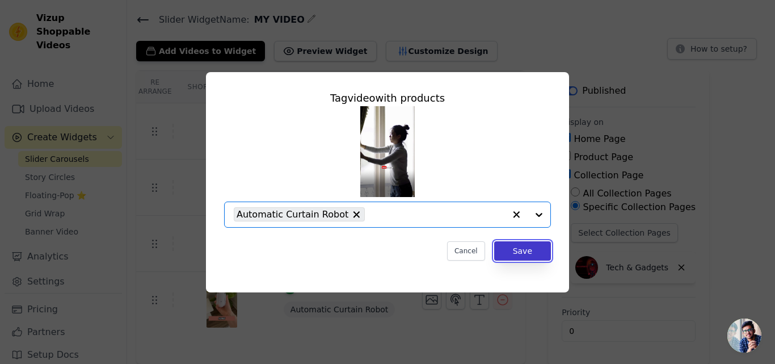
click at [518, 248] on button "Save" at bounding box center [522, 250] width 57 height 19
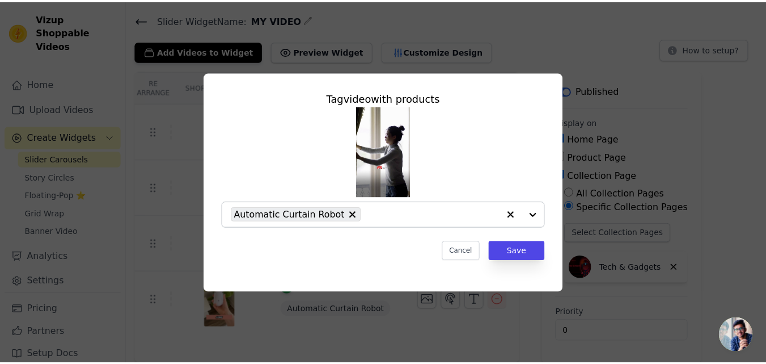
scroll to position [33, 0]
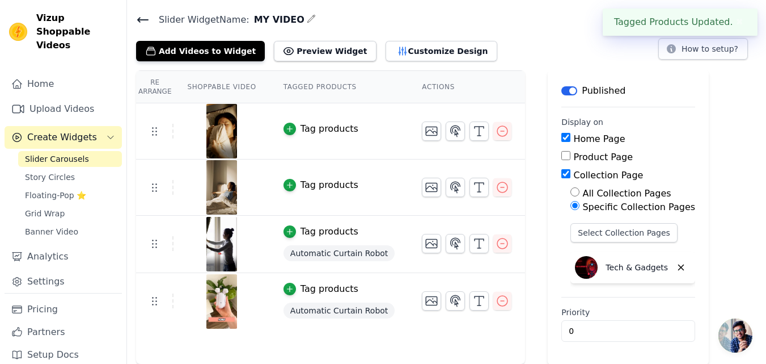
click at [322, 187] on div "Tag products" at bounding box center [330, 185] width 58 height 14
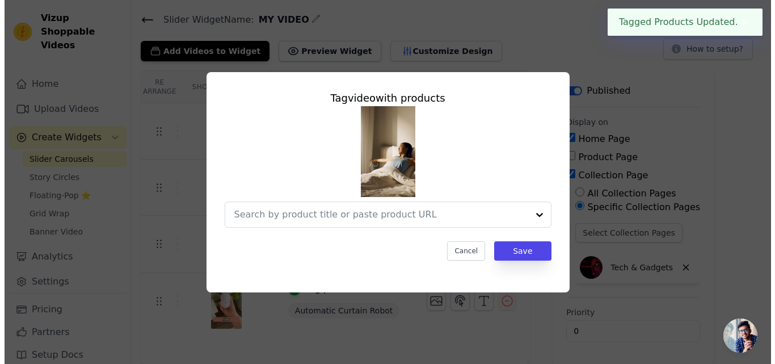
scroll to position [0, 0]
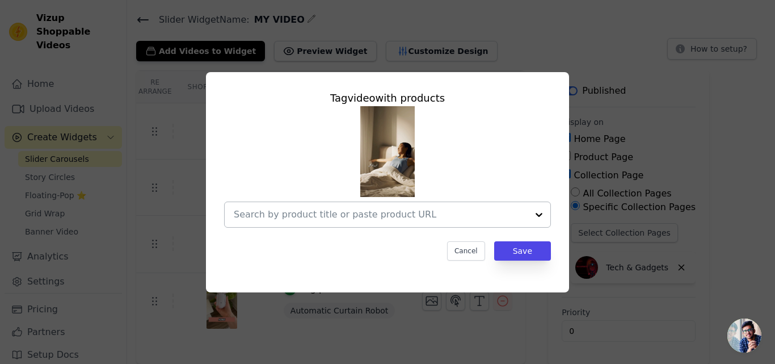
click at [536, 214] on div at bounding box center [538, 214] width 23 height 25
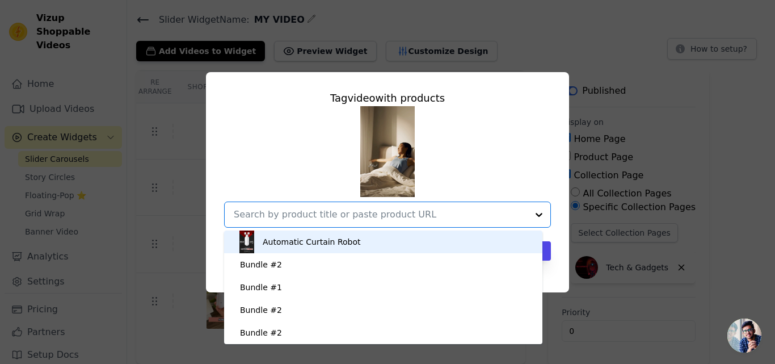
click at [369, 239] on div "Automatic Curtain Robot" at bounding box center [382, 241] width 295 height 23
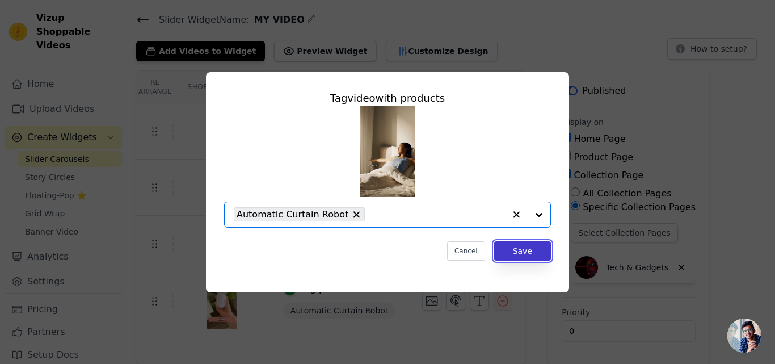
click at [529, 246] on button "Save" at bounding box center [522, 250] width 57 height 19
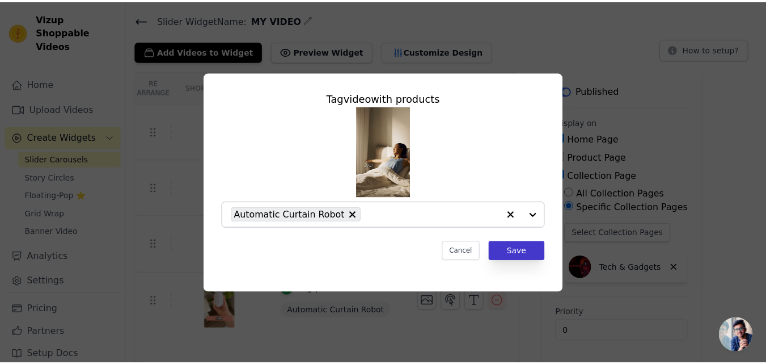
scroll to position [33, 0]
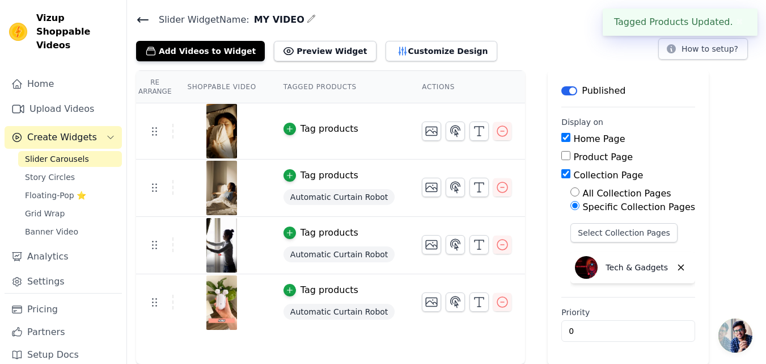
click at [333, 128] on div "Tag products" at bounding box center [330, 129] width 58 height 14
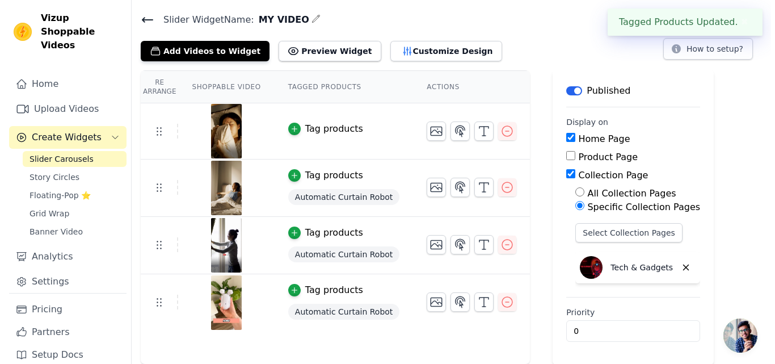
scroll to position [0, 0]
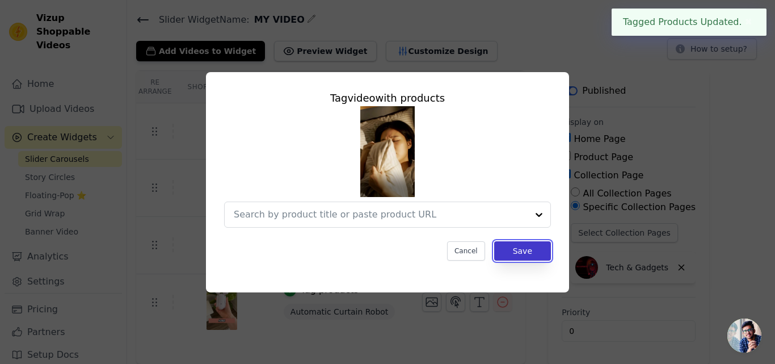
click at [526, 255] on button "Save" at bounding box center [522, 250] width 57 height 19
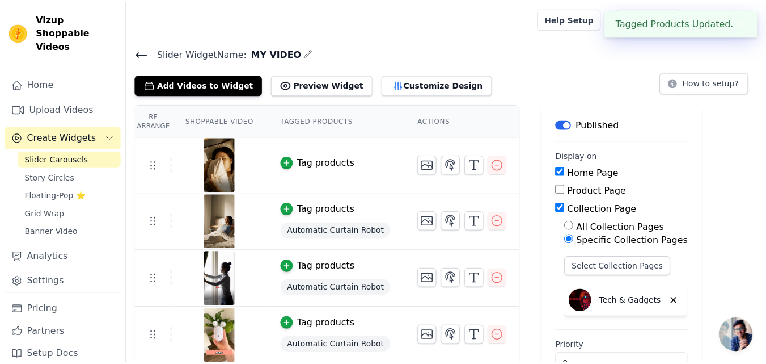
scroll to position [33, 0]
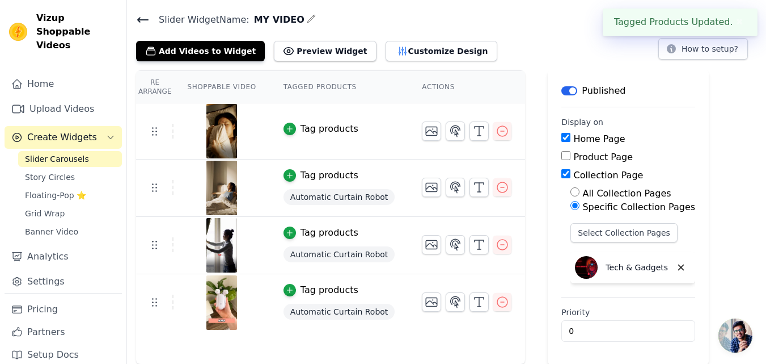
click at [362, 129] on div "Tag products" at bounding box center [340, 129] width 112 height 14
click at [344, 132] on div "Tag products" at bounding box center [330, 129] width 58 height 14
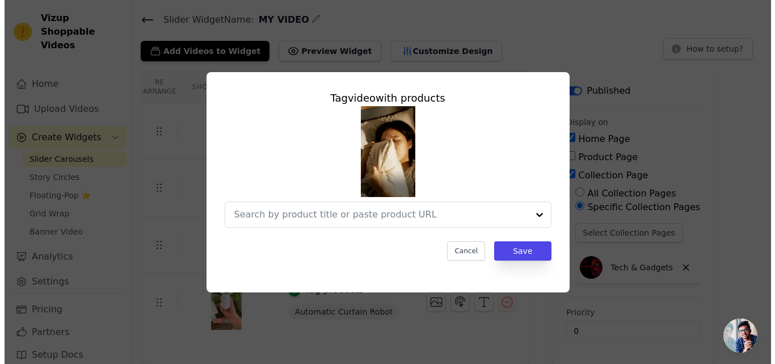
scroll to position [0, 0]
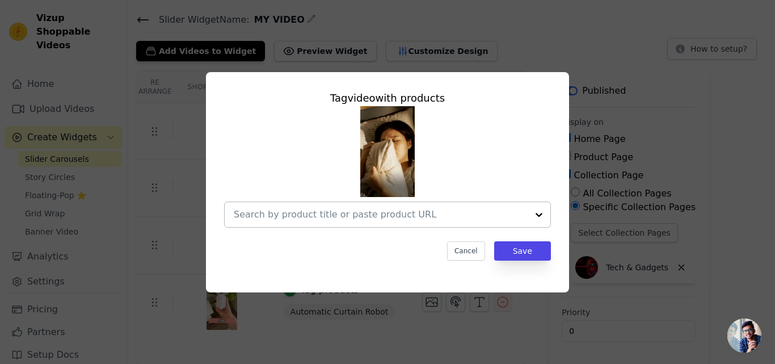
click at [539, 215] on div at bounding box center [538, 214] width 23 height 25
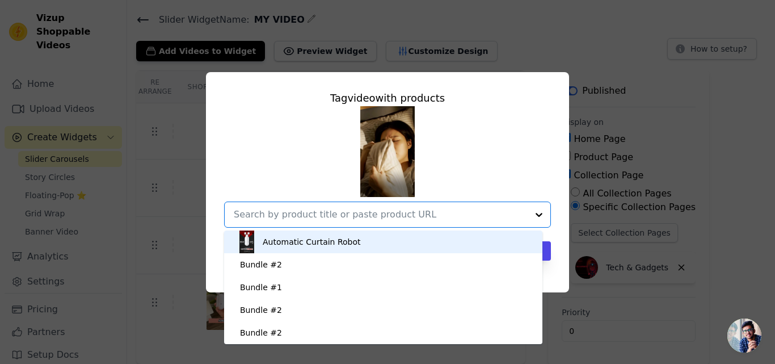
click at [432, 242] on div "Automatic Curtain Robot" at bounding box center [382, 241] width 295 height 23
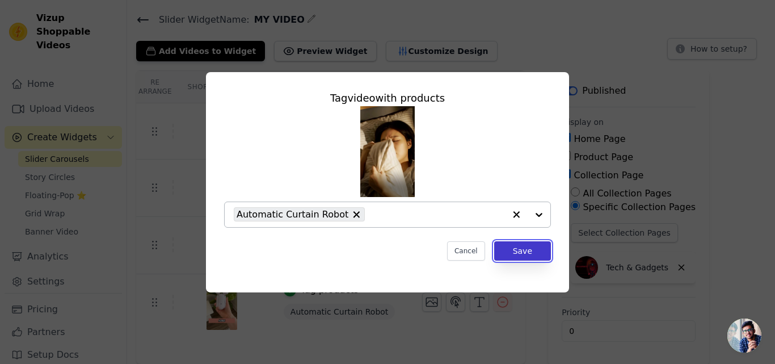
click at [523, 248] on button "Save" at bounding box center [522, 250] width 57 height 19
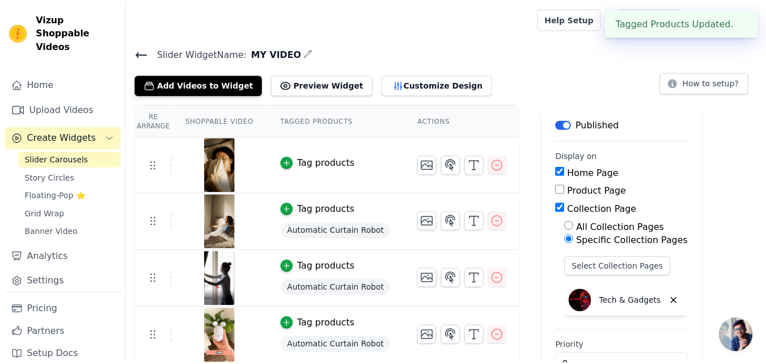
scroll to position [33, 0]
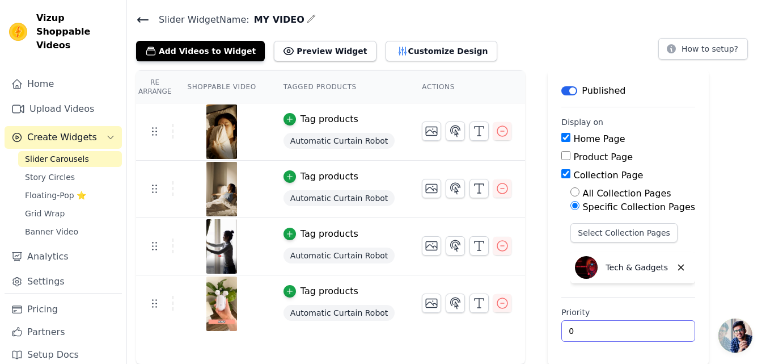
click at [640, 334] on input "0" at bounding box center [628, 331] width 134 height 22
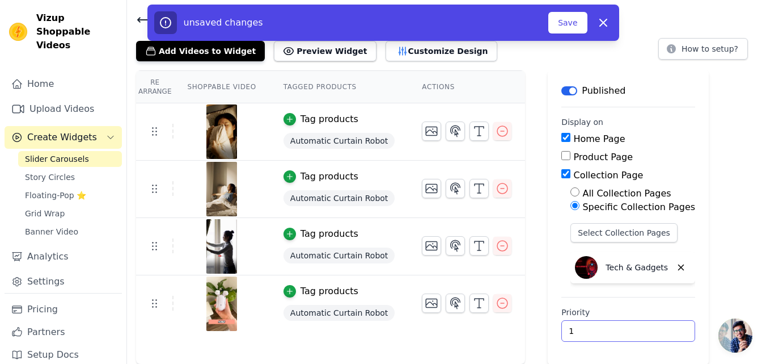
click at [641, 326] on input "1" at bounding box center [628, 331] width 134 height 22
click at [639, 328] on input "2" at bounding box center [628, 331] width 134 height 22
click at [640, 335] on input "1" at bounding box center [628, 331] width 134 height 22
type input "0"
click at [640, 335] on input "0" at bounding box center [628, 331] width 134 height 22
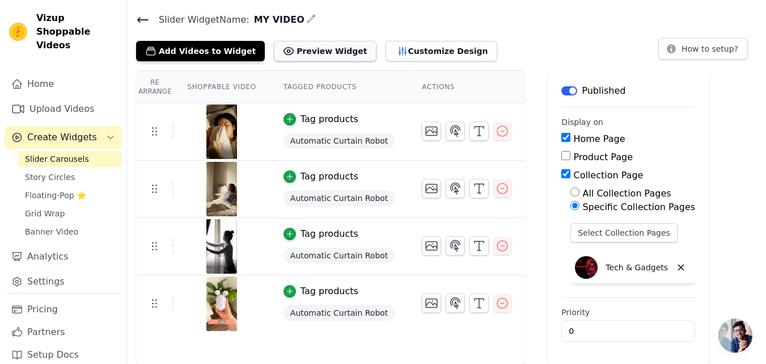
click at [314, 48] on button "Preview Widget" at bounding box center [325, 51] width 102 height 20
click at [142, 20] on icon at bounding box center [143, 20] width 10 height 5
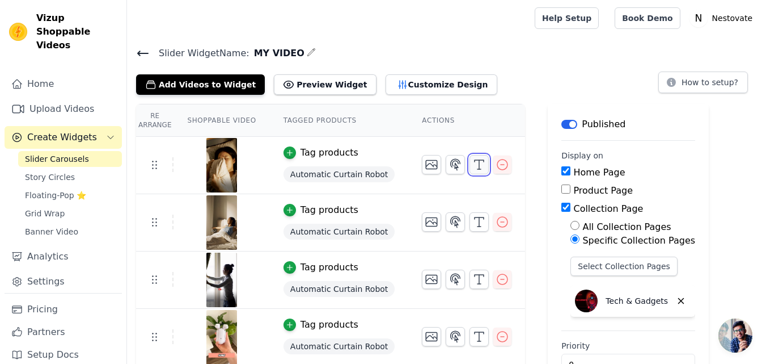
click at [472, 162] on icon "button" at bounding box center [479, 165] width 14 height 14
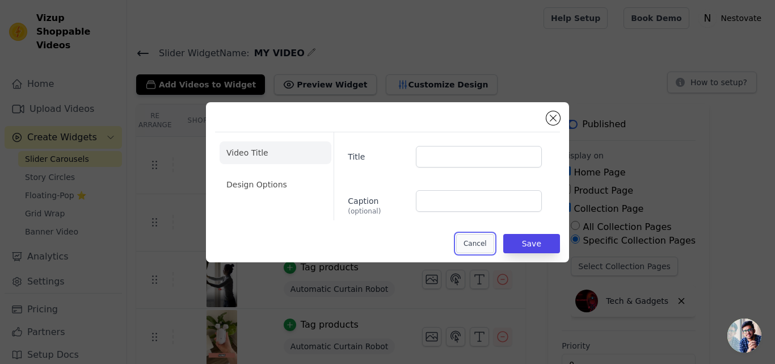
click at [489, 243] on button "Cancel" at bounding box center [475, 243] width 38 height 19
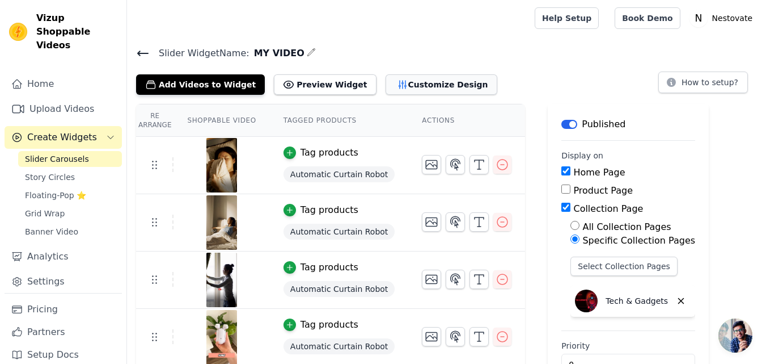
click at [409, 82] on button "Customize Design" at bounding box center [442, 84] width 112 height 20
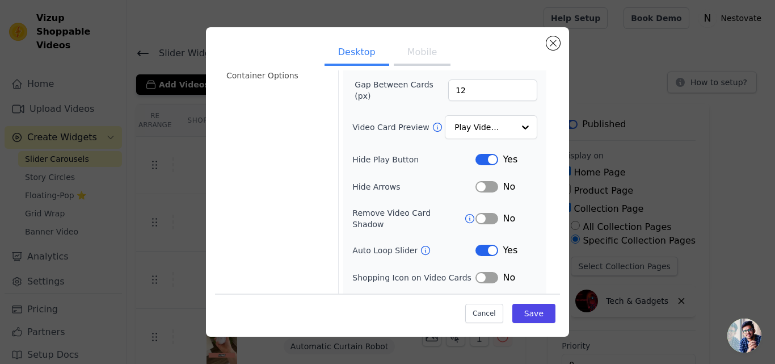
scroll to position [130, 0]
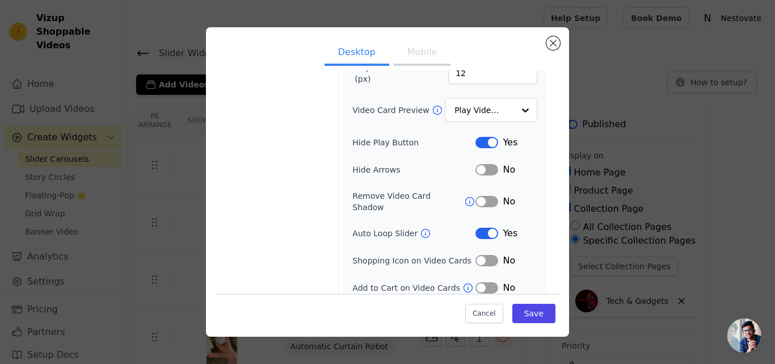
click at [475, 197] on button "Label" at bounding box center [486, 201] width 23 height 11
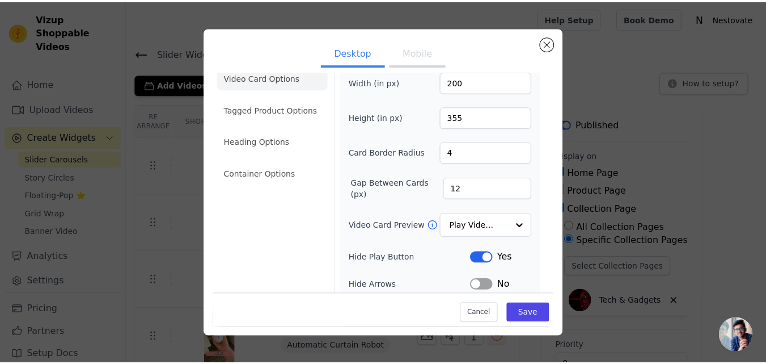
scroll to position [0, 0]
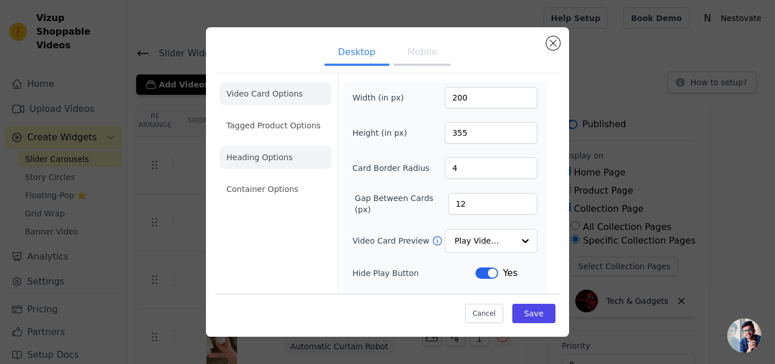
click at [256, 156] on li "Heading Options" at bounding box center [275, 157] width 112 height 23
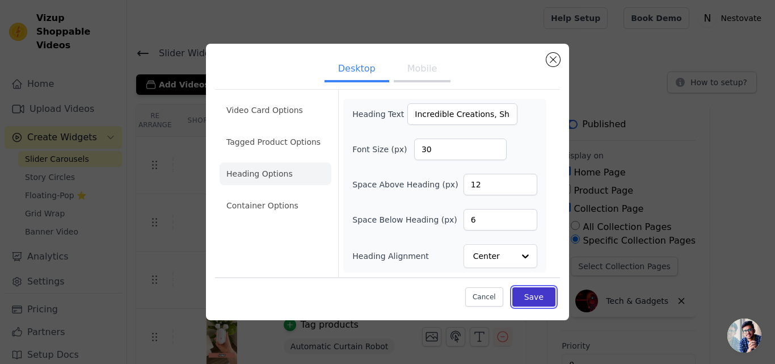
click at [534, 294] on button "Save" at bounding box center [533, 296] width 43 height 19
